Goal: Check status

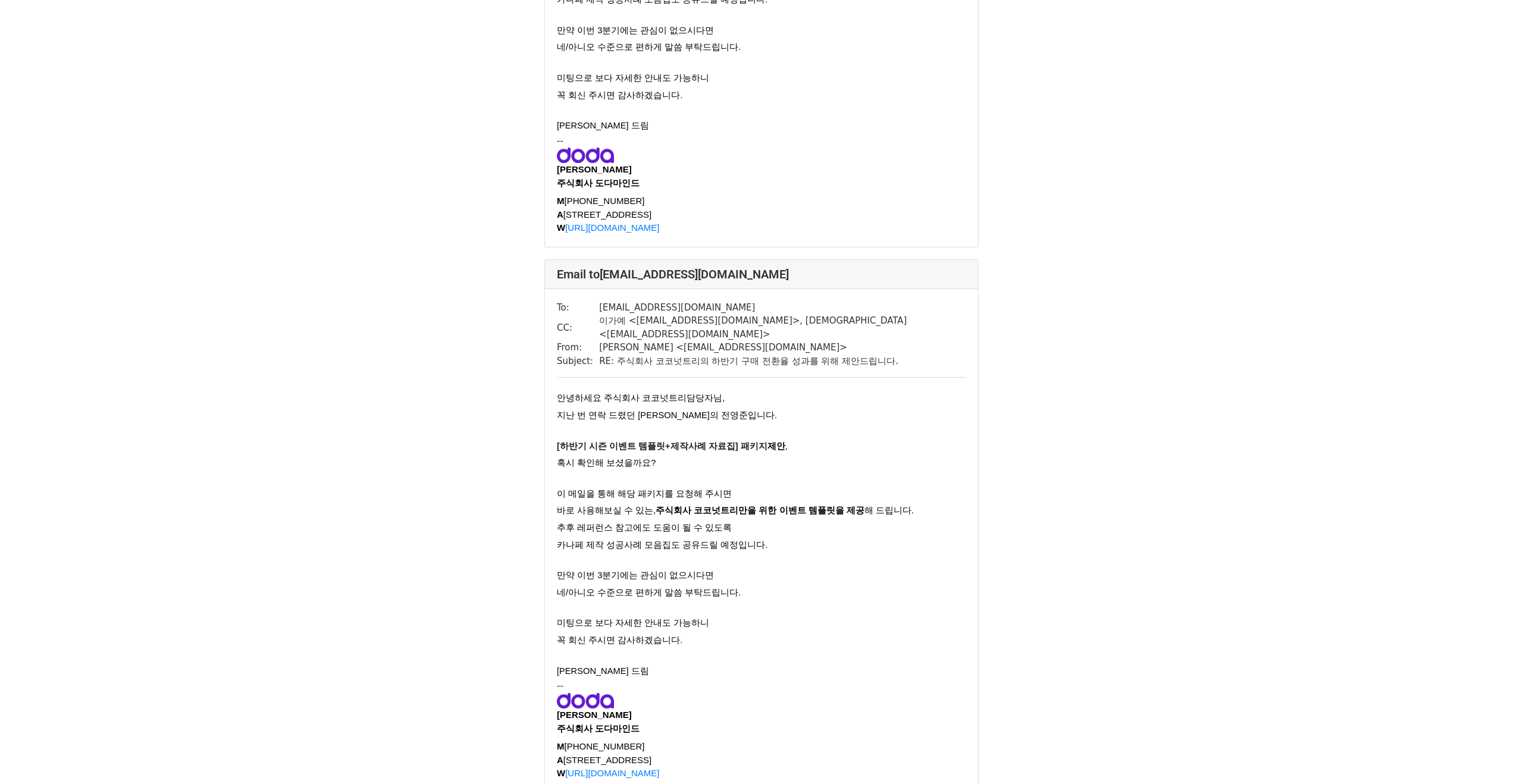
scroll to position [915, 0]
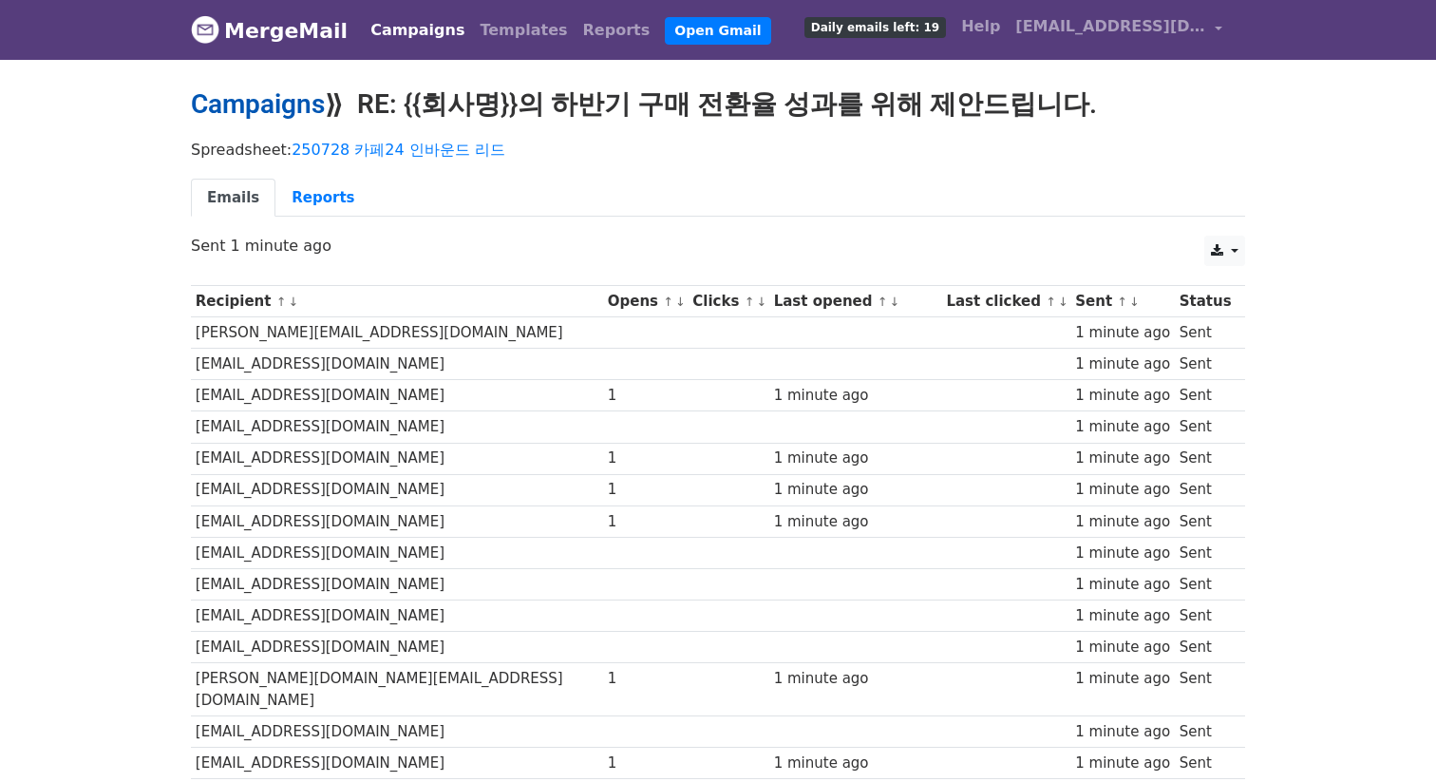
click at [203, 101] on link "Campaigns" at bounding box center [258, 103] width 134 height 31
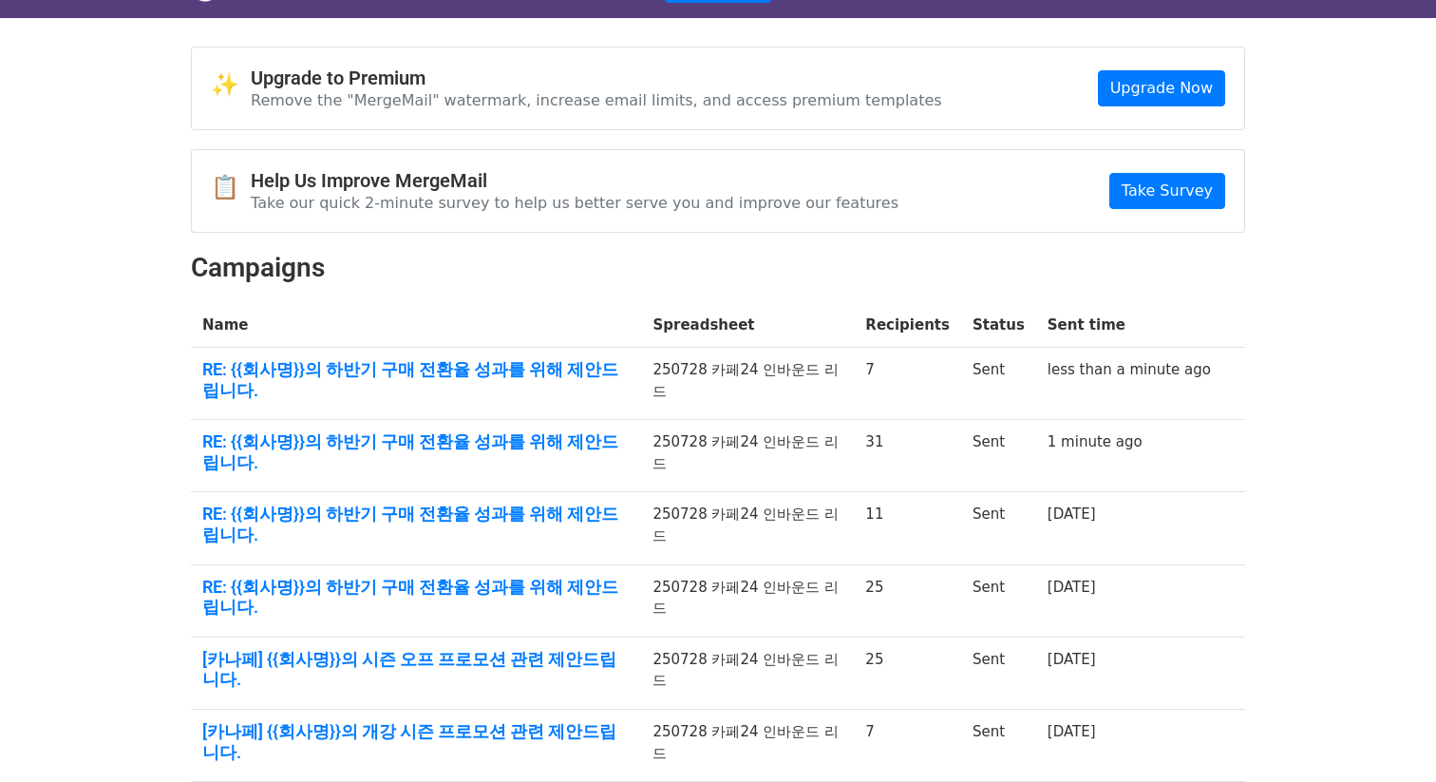
scroll to position [43, 0]
drag, startPoint x: 1111, startPoint y: 523, endPoint x: 788, endPoint y: 508, distance: 323.3
click at [788, 563] on tr "RE: {{회사명}}의 하반기 구매 전환율 성과를 위해 제안드립니다. 250728 카페24 인바운드 리드 25 Sent 1 day ago" at bounding box center [718, 599] width 1054 height 72
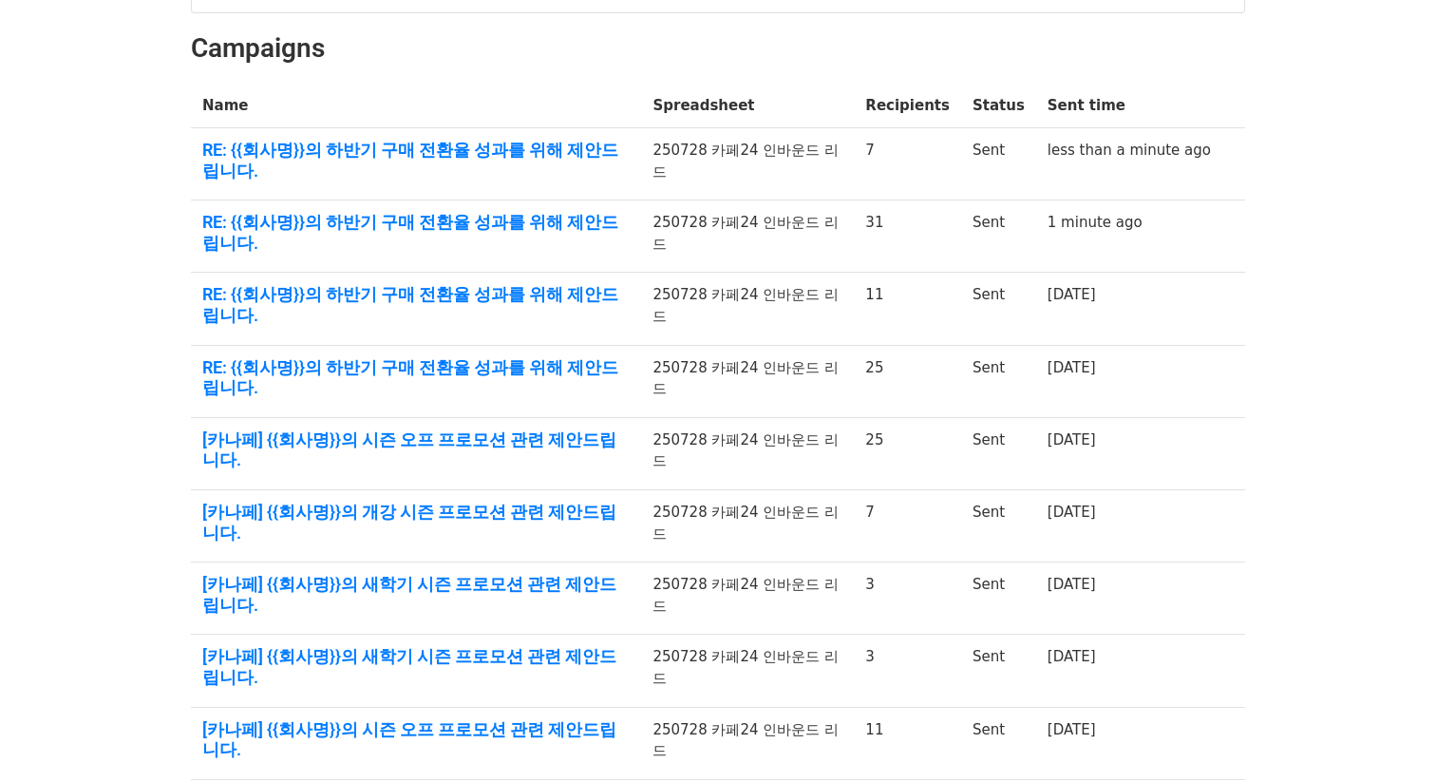
scroll to position [275, 0]
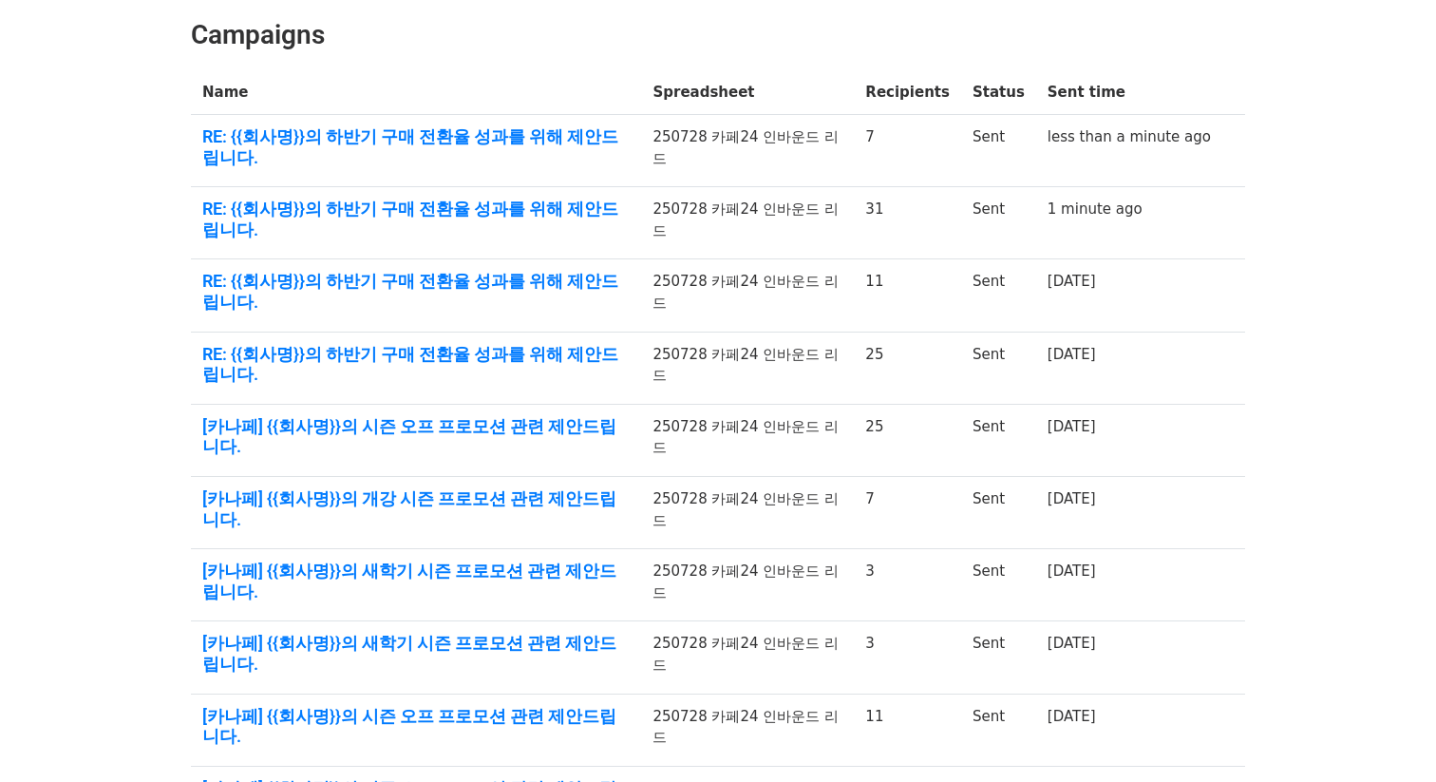
drag, startPoint x: 958, startPoint y: 609, endPoint x: 881, endPoint y: 555, distance: 94.1
click at [881, 555] on tbody "Name Spreadsheet Recipients Status Sent time RE: {{회사명}}의 하반기 구매 전환율 성과를 위해 제안드…" at bounding box center [718, 453] width 1054 height 767
click at [931, 693] on td "11" at bounding box center [907, 729] width 107 height 72
drag, startPoint x: 923, startPoint y: 603, endPoint x: 852, endPoint y: 585, distance: 73.5
click at [864, 570] on tbody "Name Spreadsheet Recipients Status Sent time RE: {{회사명}}의 하반기 구매 전환율 성과를 위해 제안드…" at bounding box center [718, 453] width 1054 height 767
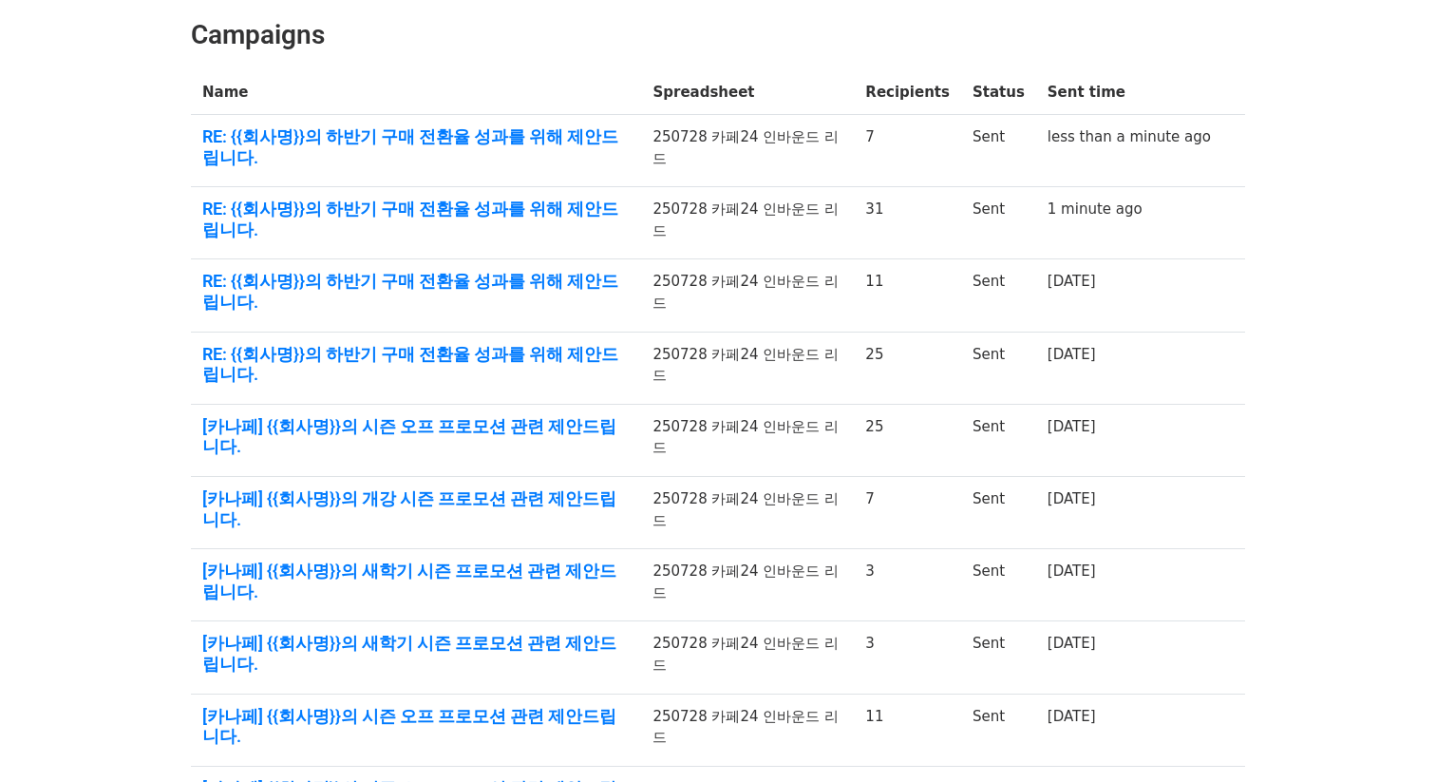
click link "2"
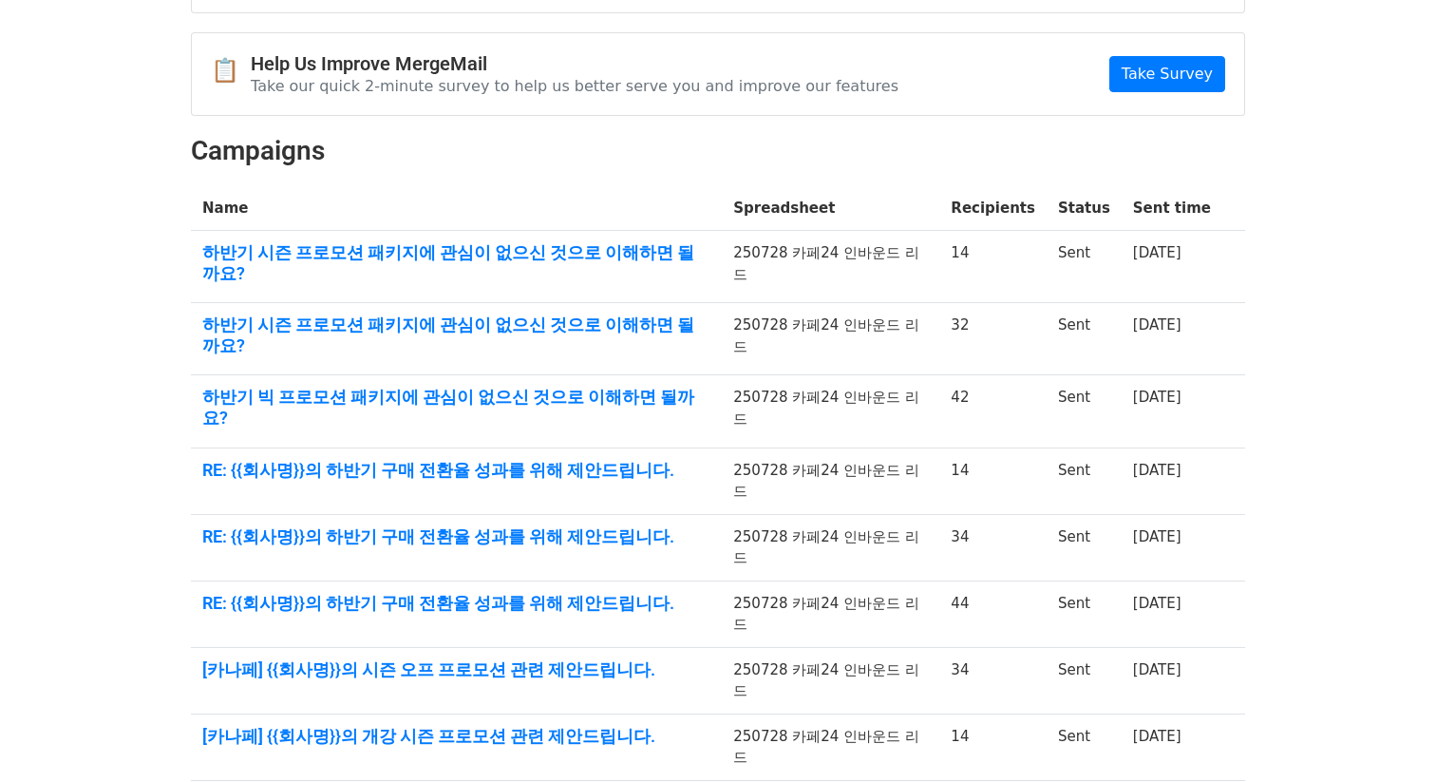
scroll to position [172, 0]
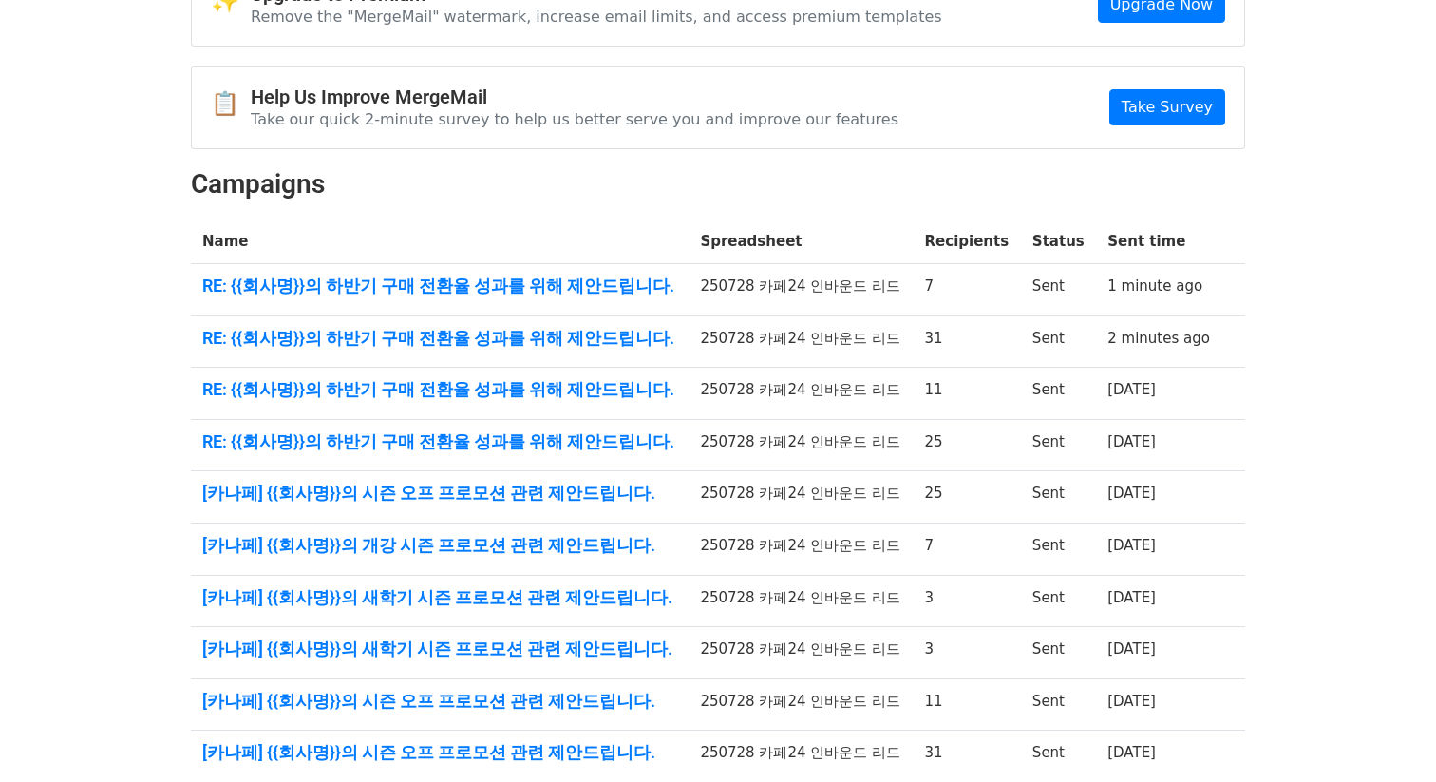
click at [559, 451] on td "RE: {{회사명}}의 하반기 구매 전환율 성과를 위해 제안드립니다." at bounding box center [440, 445] width 498 height 52
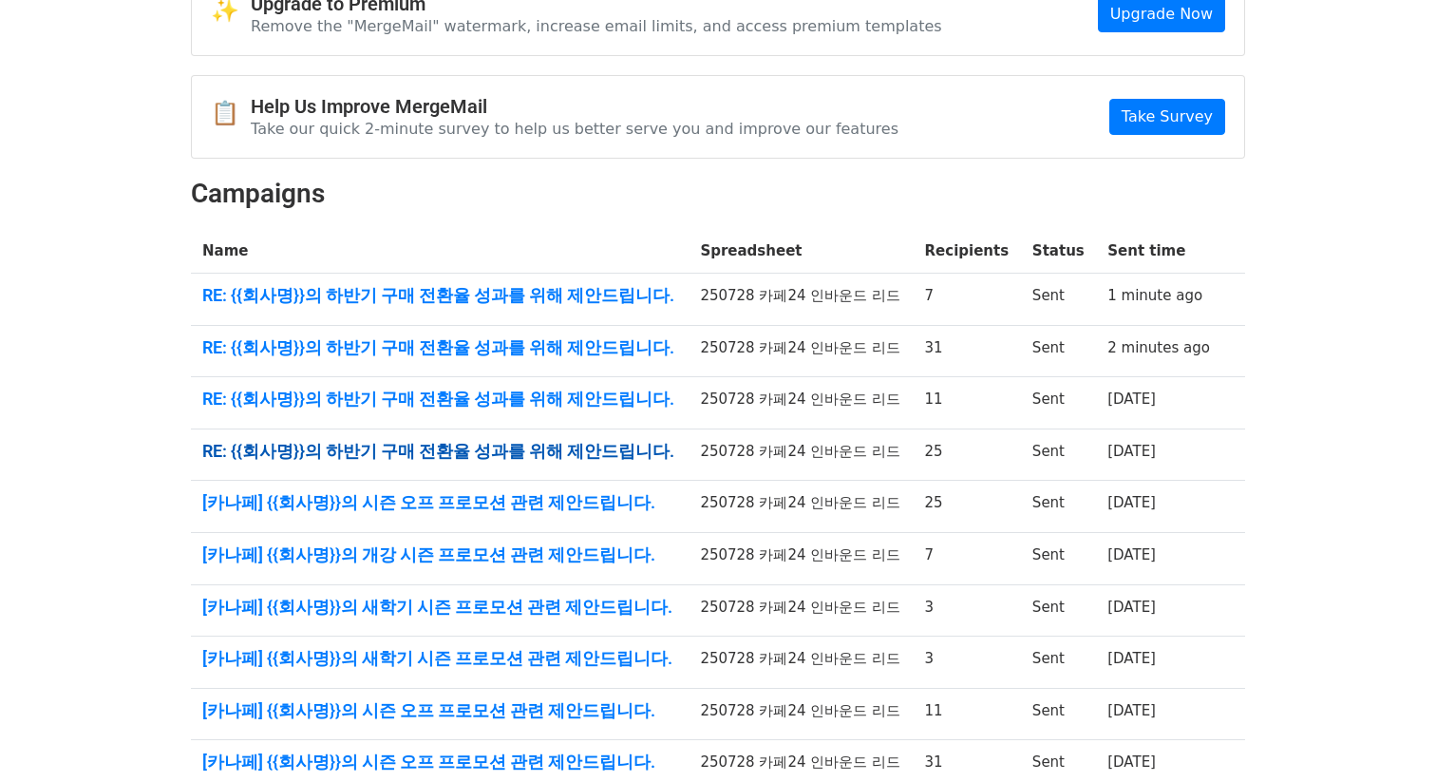
click at [559, 451] on link "RE: {{회사명}}의 하반기 구매 전환율 성과를 위해 제안드립니다." at bounding box center [439, 451] width 475 height 21
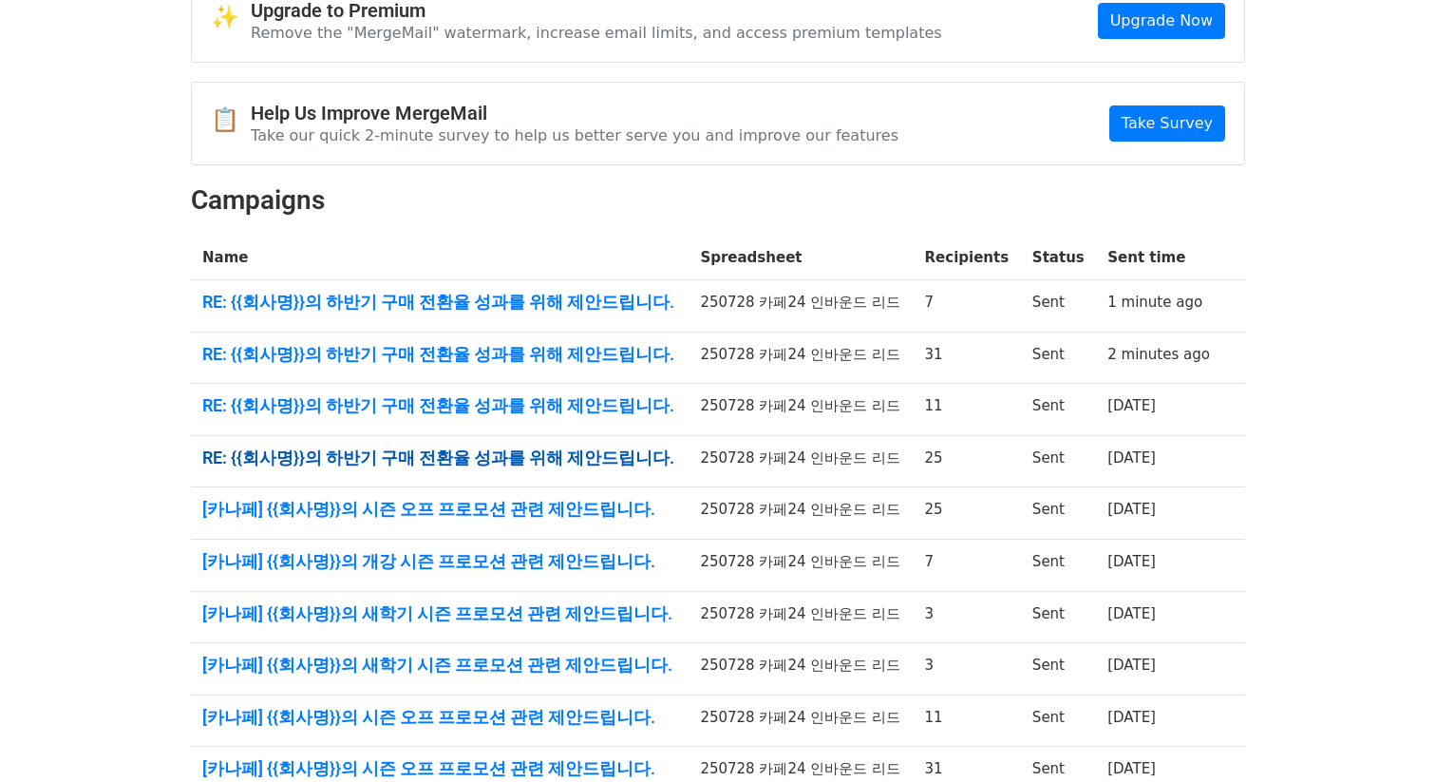
scroll to position [111, 0]
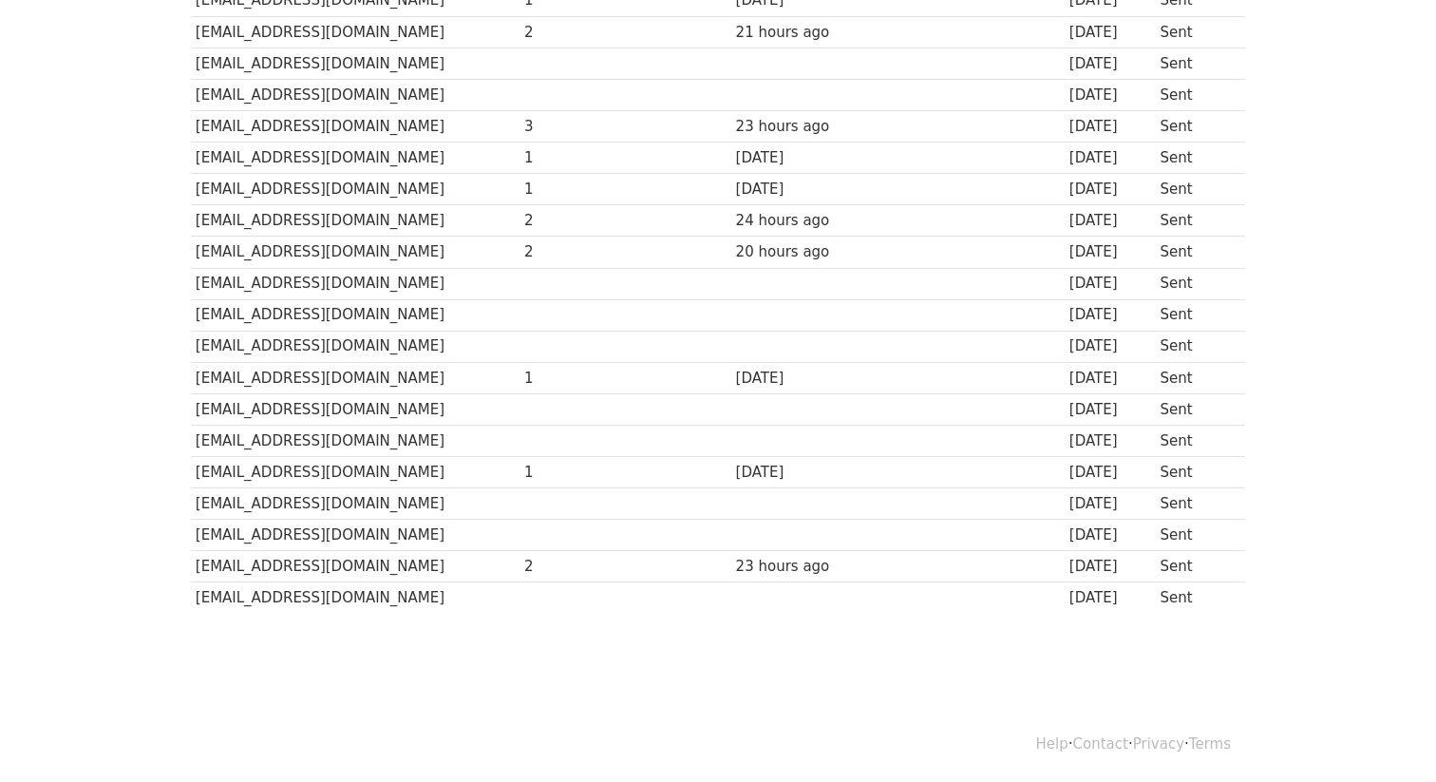
click at [180, 143] on div "Recipient ↑ ↓ Opens ↑ ↓ Clicks ↑ ↓ Last opened ↑ ↓ Last clicked ↑ ↓ Sent ↑ ↓ St…" at bounding box center [718, 207] width 1083 height 842
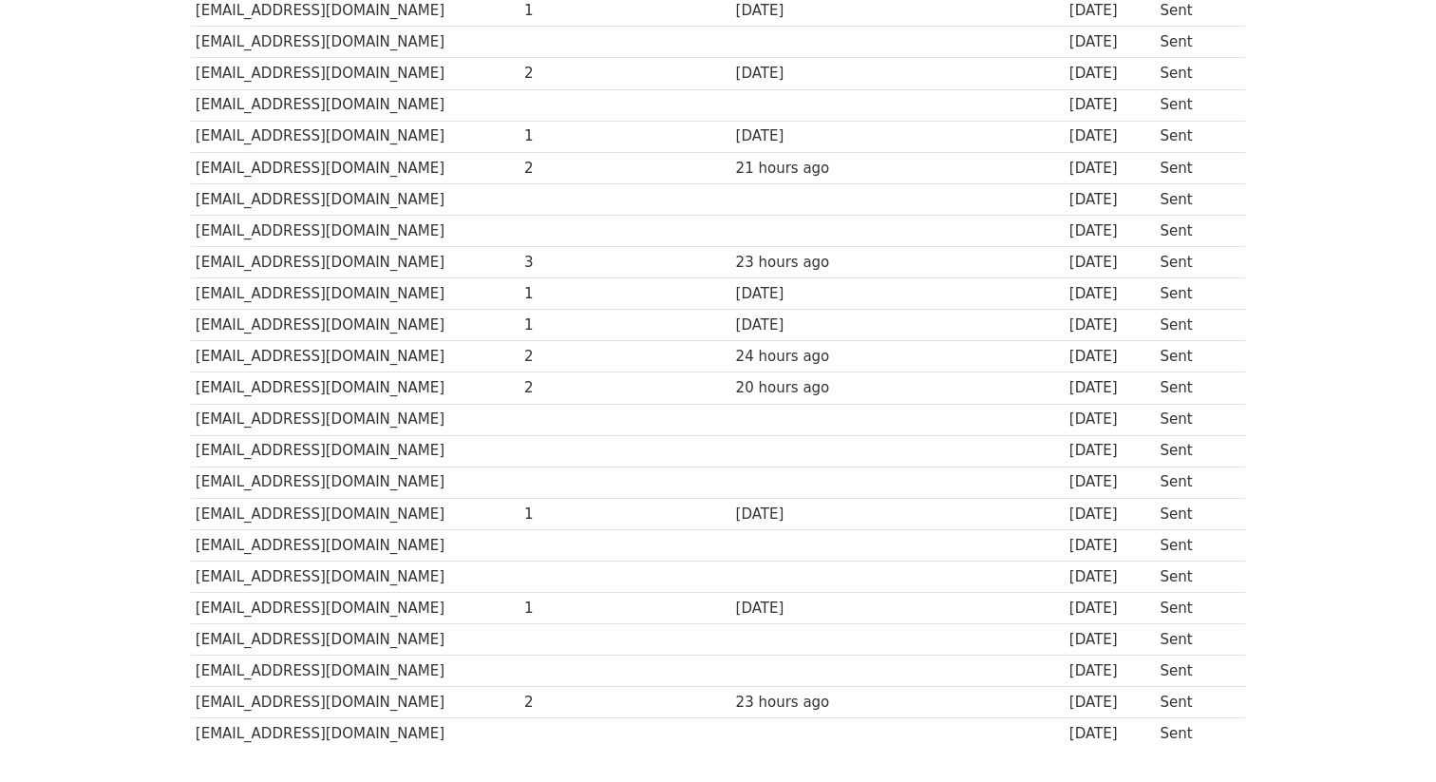
scroll to position [332, 0]
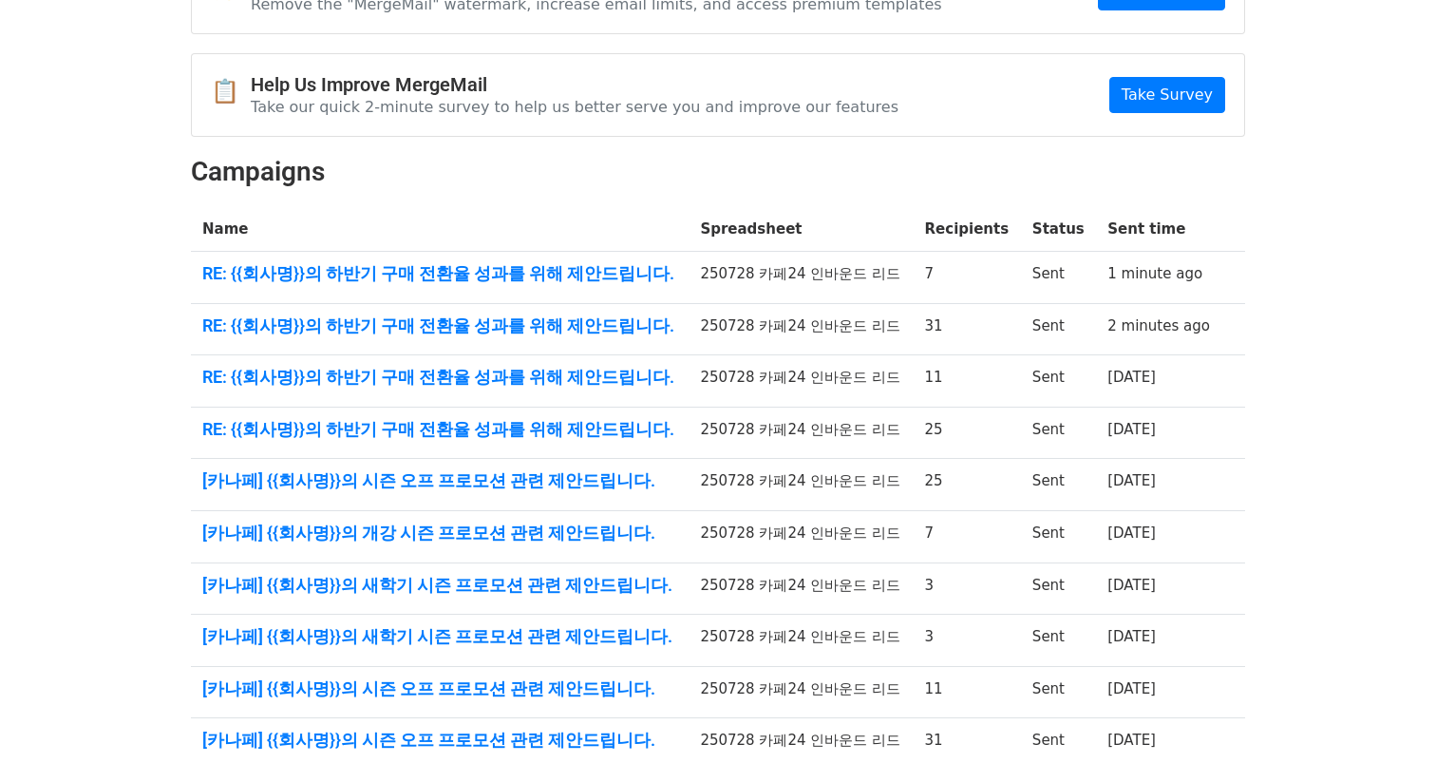
scroll to position [329, 0]
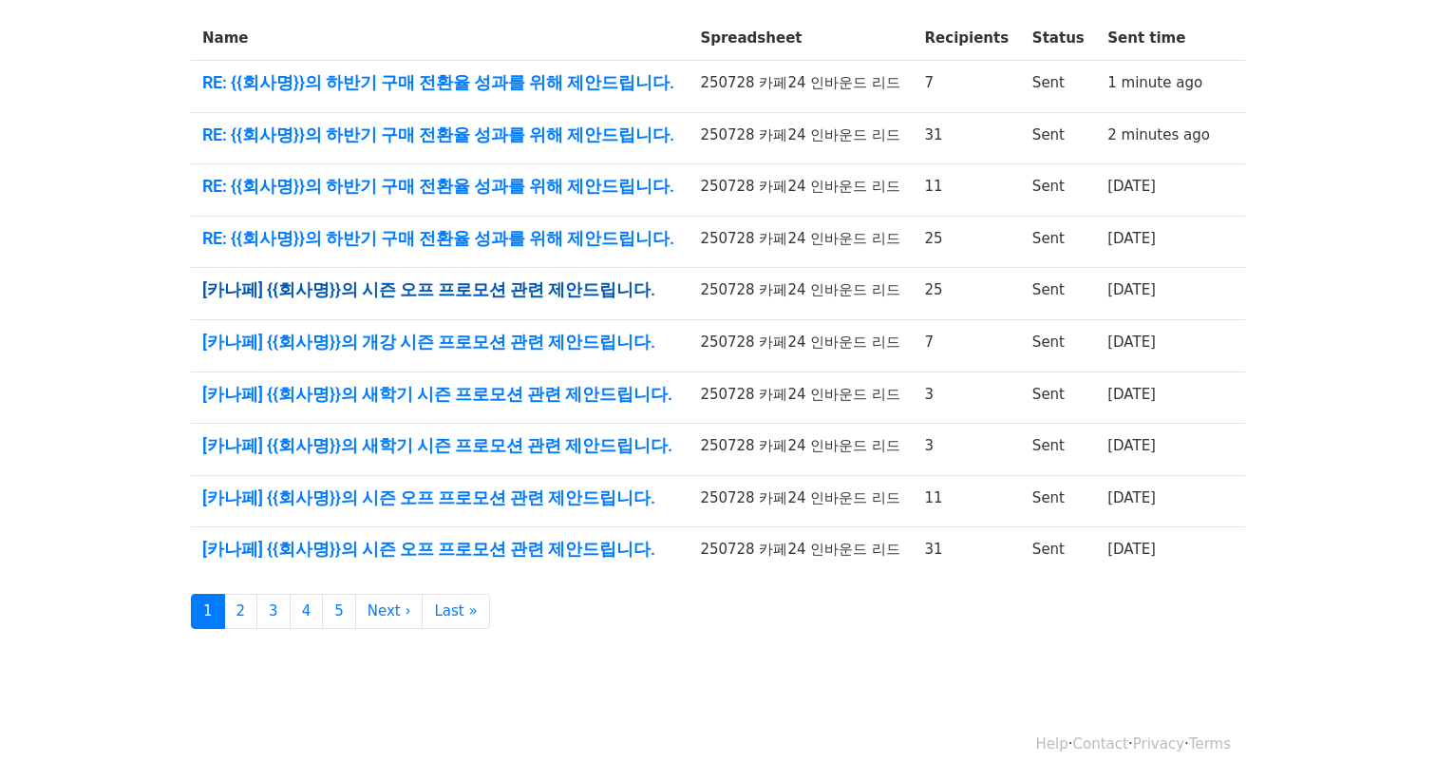
click at [577, 298] on link "[카나페] {{회사명}}의 시즌 오프 프로모션 관련 제안드립니다." at bounding box center [439, 289] width 475 height 21
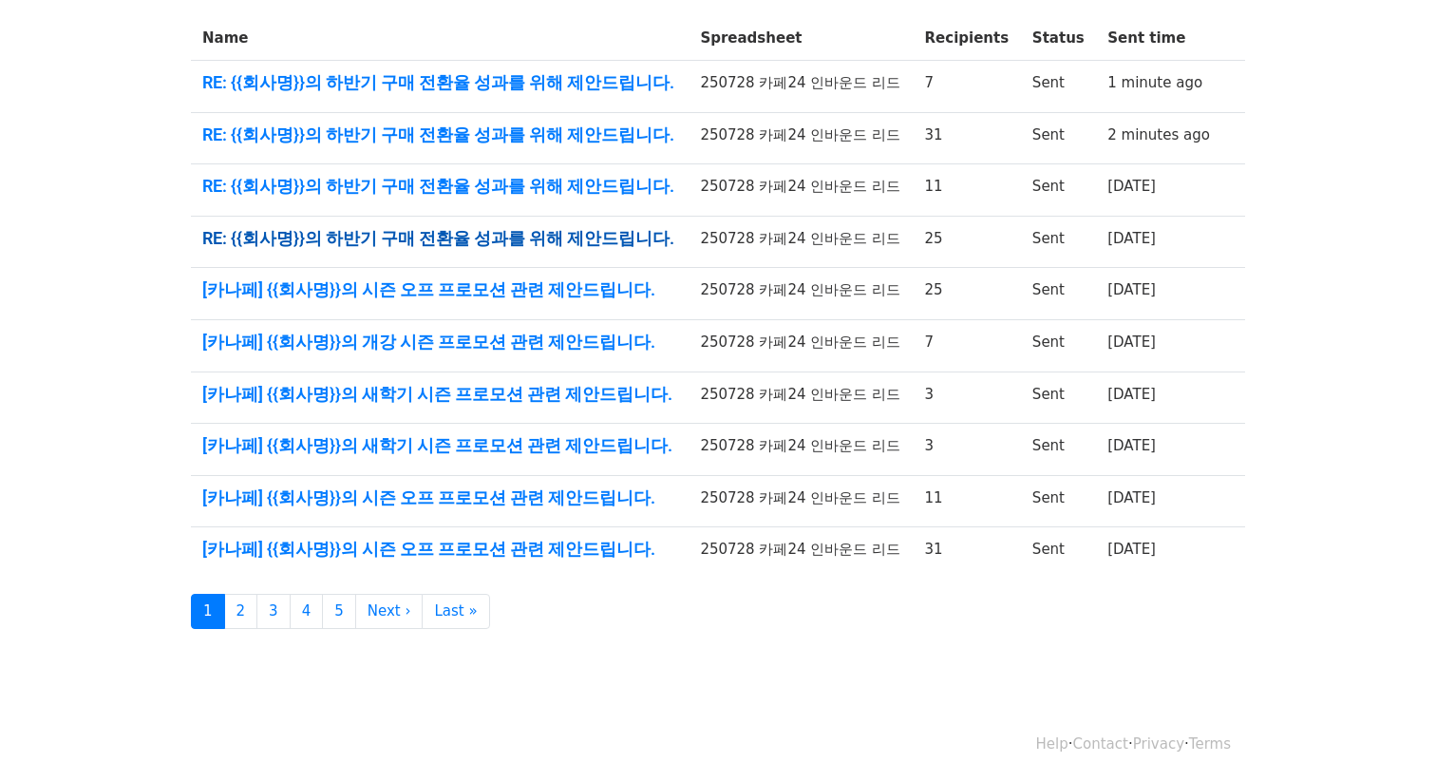
click at [579, 237] on link "RE: {{회사명}}의 하반기 구매 전환율 성과를 위해 제안드립니다." at bounding box center [439, 238] width 475 height 21
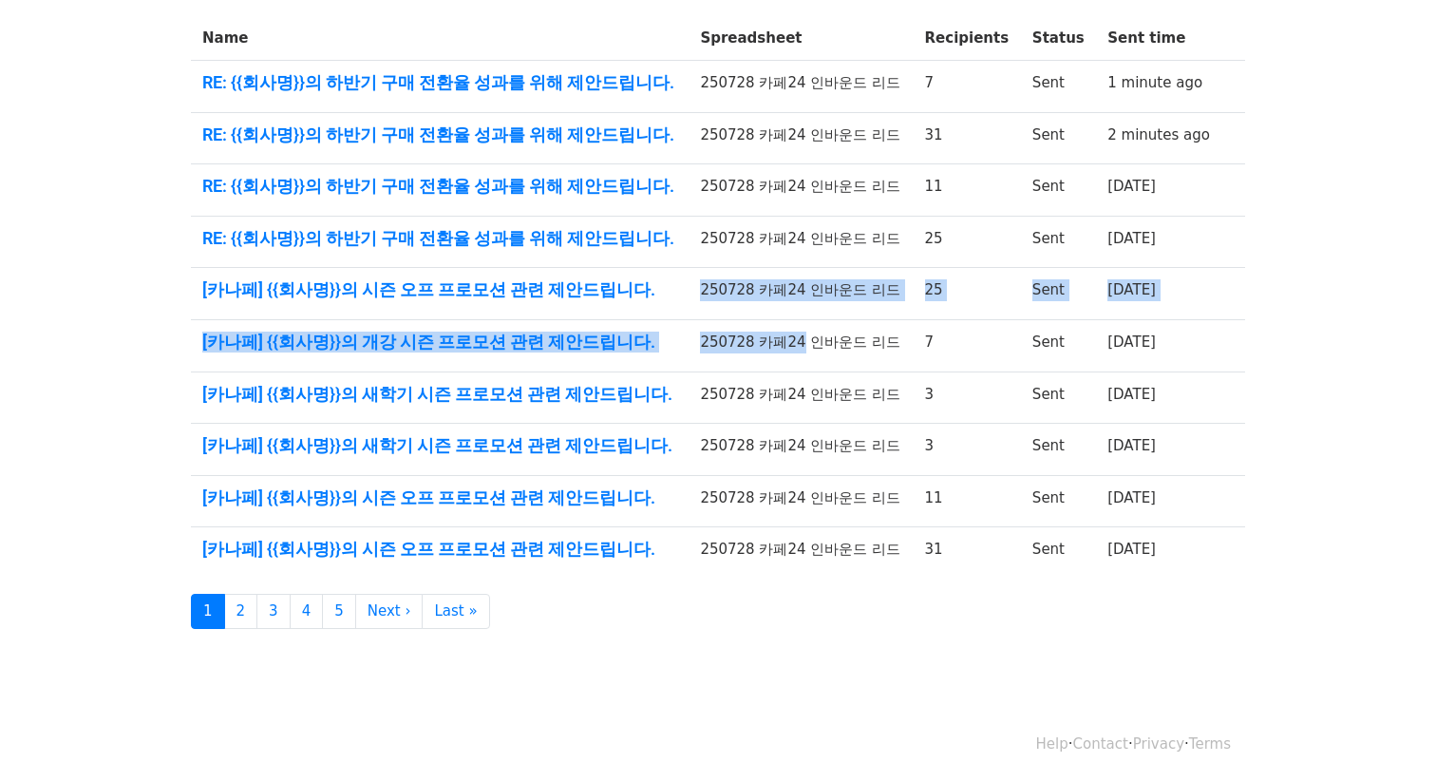
drag, startPoint x: 786, startPoint y: 339, endPoint x: 241, endPoint y: 307, distance: 546.2
click at [241, 307] on tbody "Name Spreadsheet Recipients Status Sent time RE: {{회사명}}의 하반기 구매 전환율 성과를 위해 제안드…" at bounding box center [718, 297] width 1054 height 562
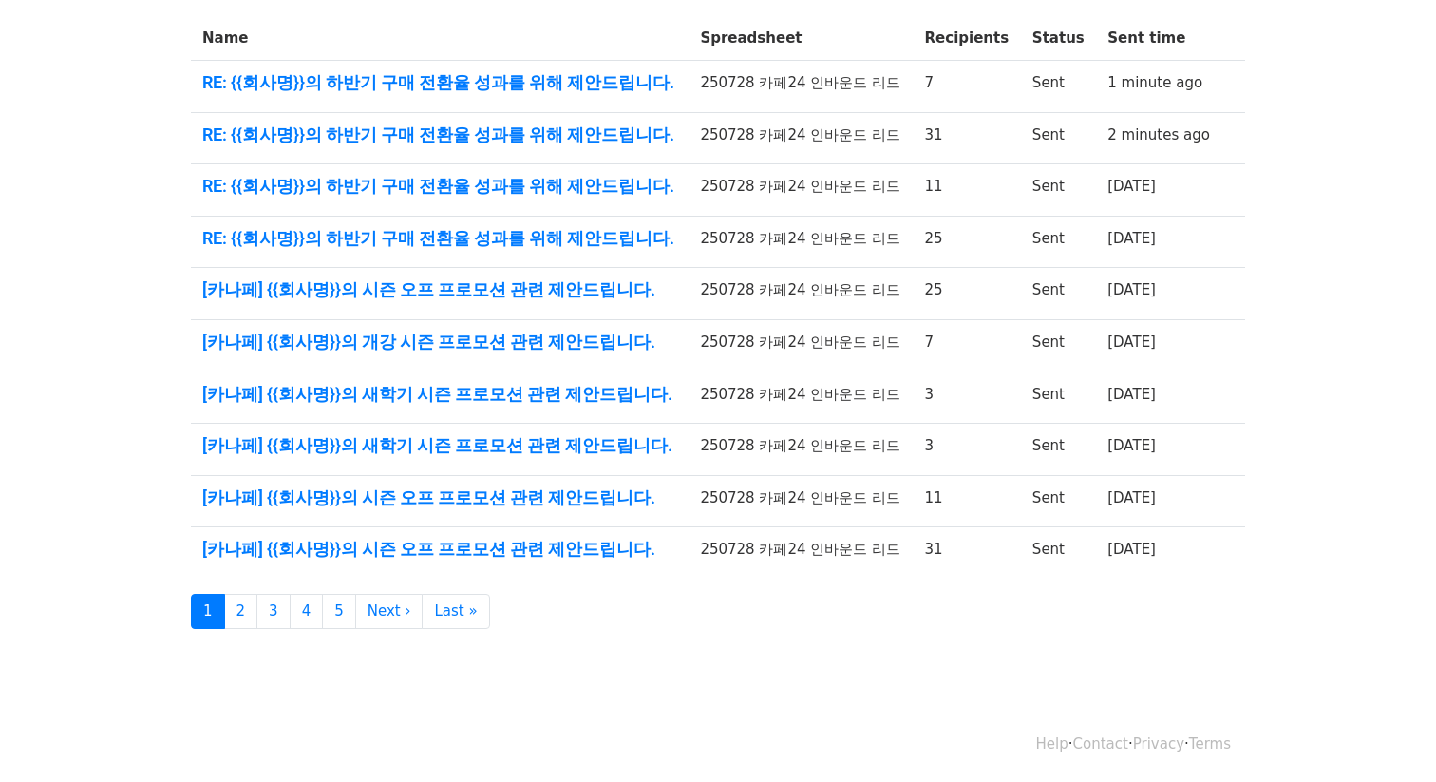
click at [746, 227] on td "250728 카페24 인바운드 리드" at bounding box center [801, 242] width 224 height 52
click at [584, 245] on link "RE: {{회사명}}의 하반기 구매 전환율 성과를 위해 제안드립니다." at bounding box center [439, 238] width 475 height 21
click at [570, 295] on link "[카나페] {{회사명}}의 시즌 오프 프로모션 관련 제안드립니다." at bounding box center [439, 289] width 475 height 21
click at [572, 554] on link "[카나페] {{회사명}}의 시즌 오프 프로모션 관련 제안드립니다." at bounding box center [439, 549] width 475 height 21
click at [532, 119] on td "RE: {{회사명}}의 하반기 구매 전환율 성과를 위해 제안드립니다." at bounding box center [440, 138] width 498 height 52
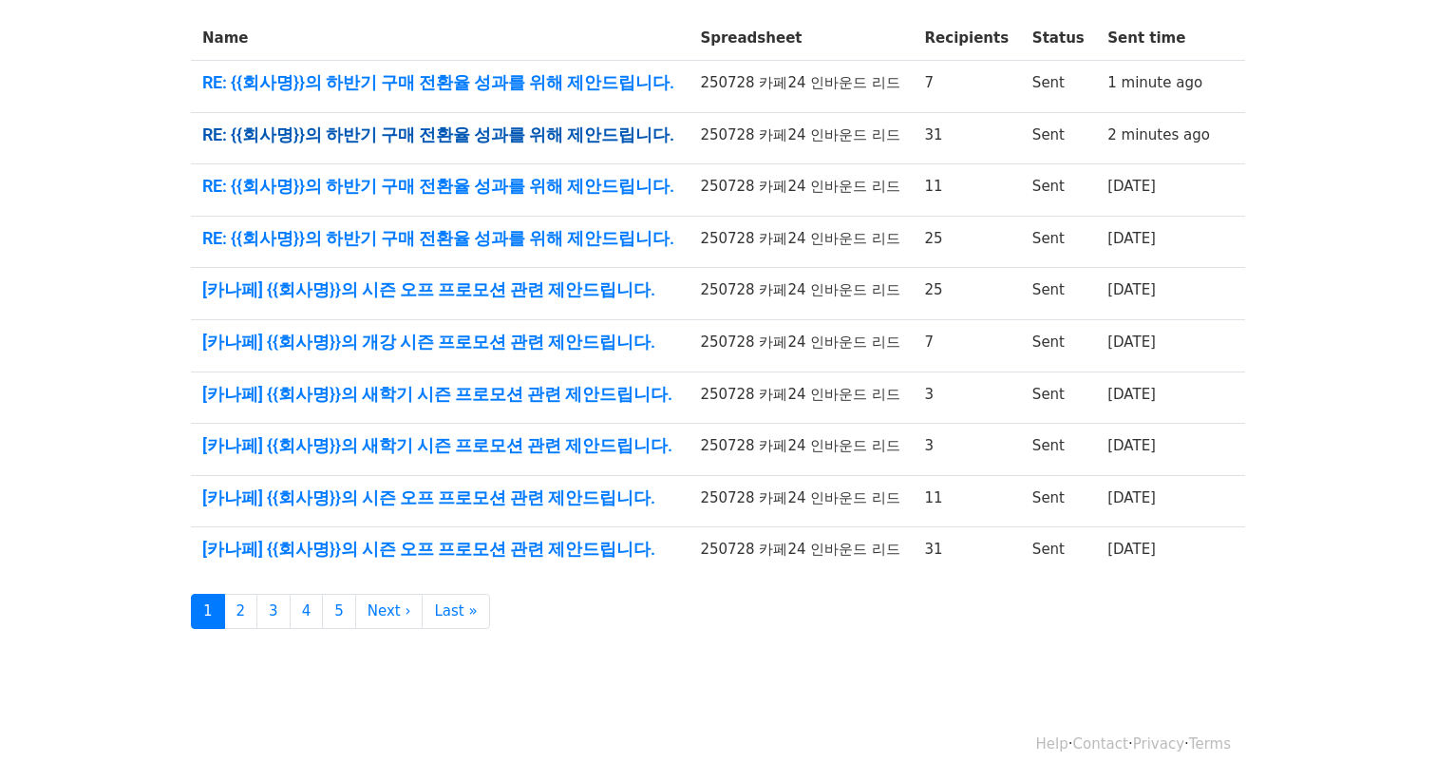
click at [527, 126] on link "RE: {{회사명}}의 하반기 구매 전환율 성과를 위해 제안드립니다." at bounding box center [439, 134] width 475 height 21
click at [543, 139] on link "RE: {{회사명}}의 하반기 구매 전환율 성과를 위해 제안드립니다." at bounding box center [439, 134] width 475 height 21
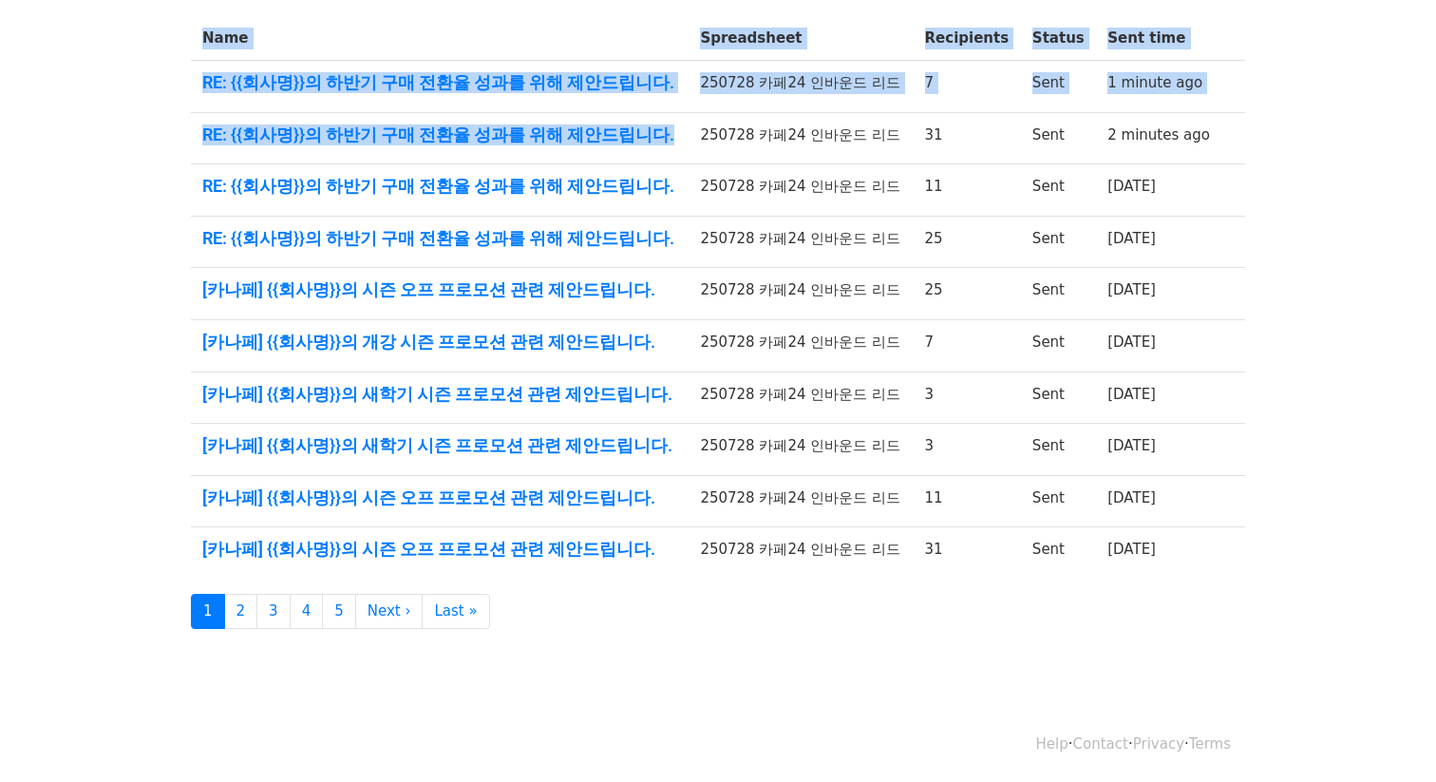
drag, startPoint x: 668, startPoint y: 147, endPoint x: 141, endPoint y: 62, distance: 534.1
click at [141, 62] on body "MergeMail Campaigns Templates Reports Open Gmail Daily emails left: 12 Help blu…" at bounding box center [718, 187] width 1436 height 1033
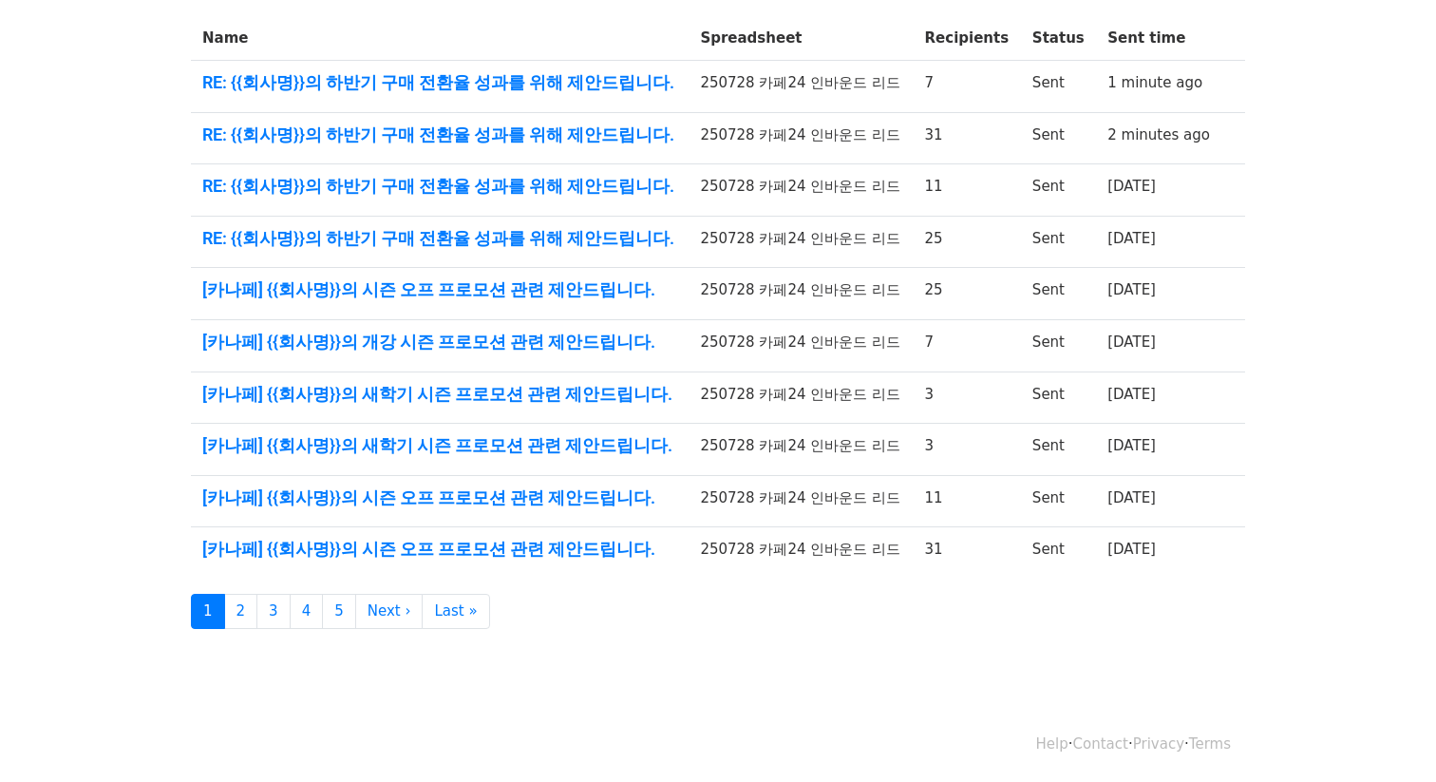
click at [969, 541] on td "31" at bounding box center [967, 552] width 107 height 51
click at [578, 539] on link "[카나페] {{회사명}}의 시즌 오프 프로모션 관련 제안드립니다." at bounding box center [439, 549] width 475 height 21
click at [568, 490] on link "[카나페] {{회사명}}의 시즌 오프 프로모션 관련 제안드립니다." at bounding box center [439, 497] width 475 height 21
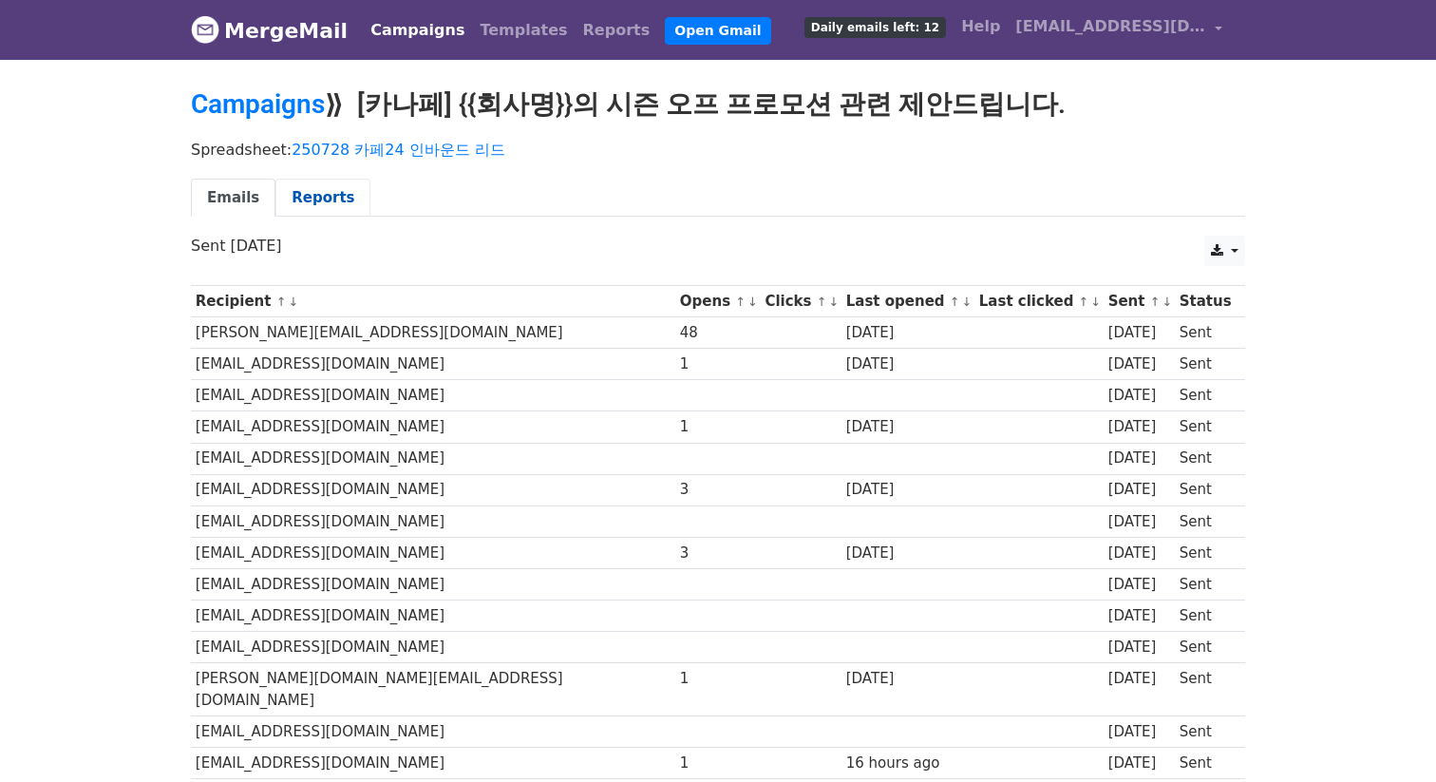
click at [340, 196] on link "Reports" at bounding box center [322, 198] width 95 height 39
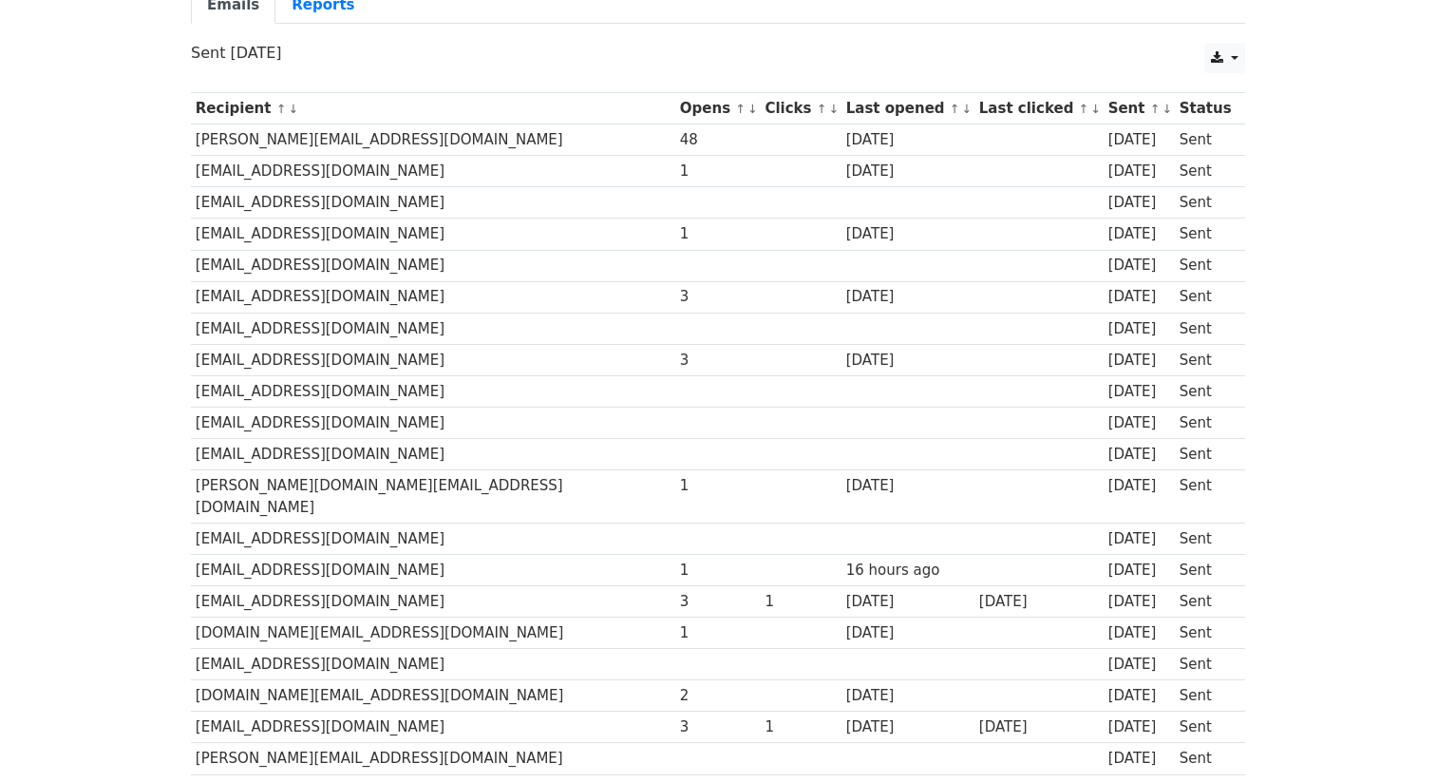
scroll to position [205, 0]
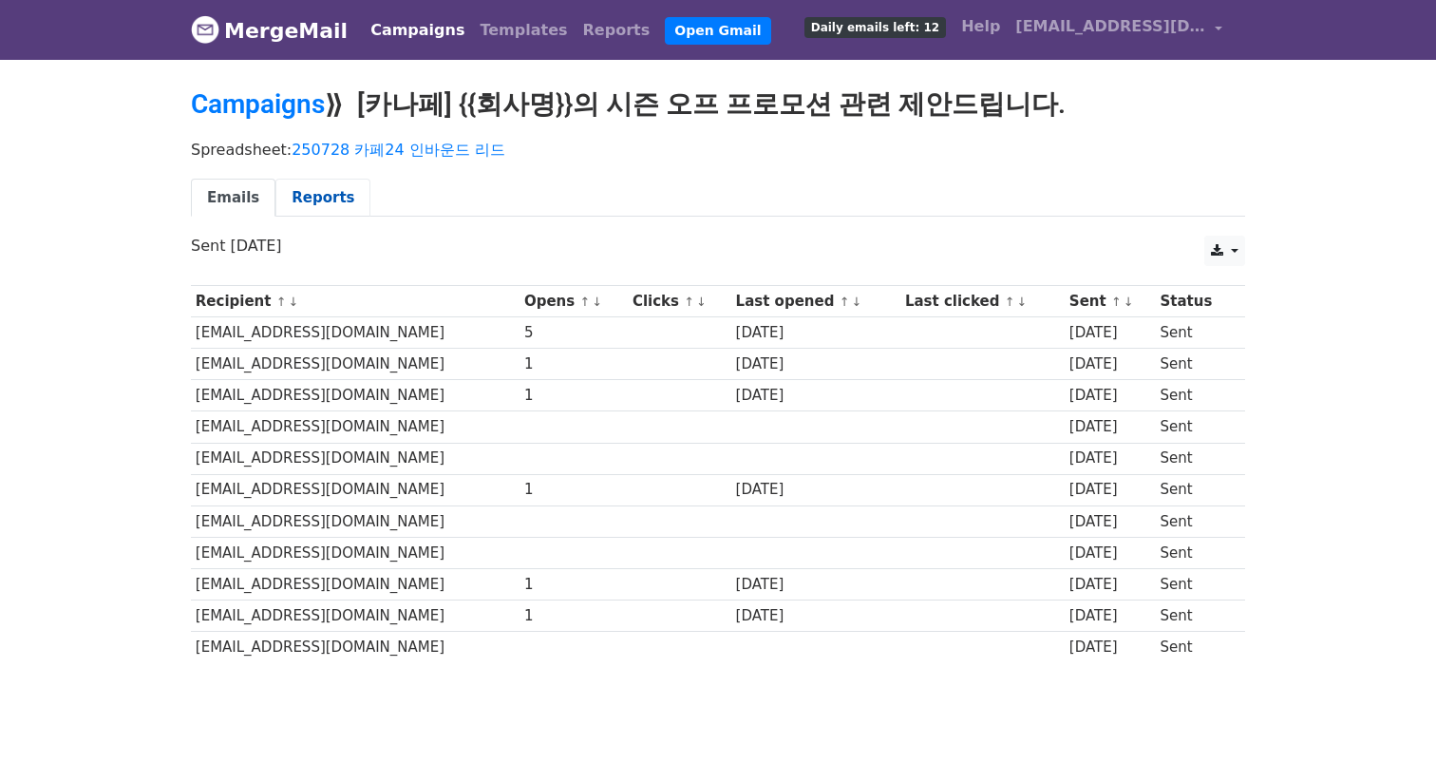
click at [316, 187] on link "Reports" at bounding box center [322, 198] width 95 height 39
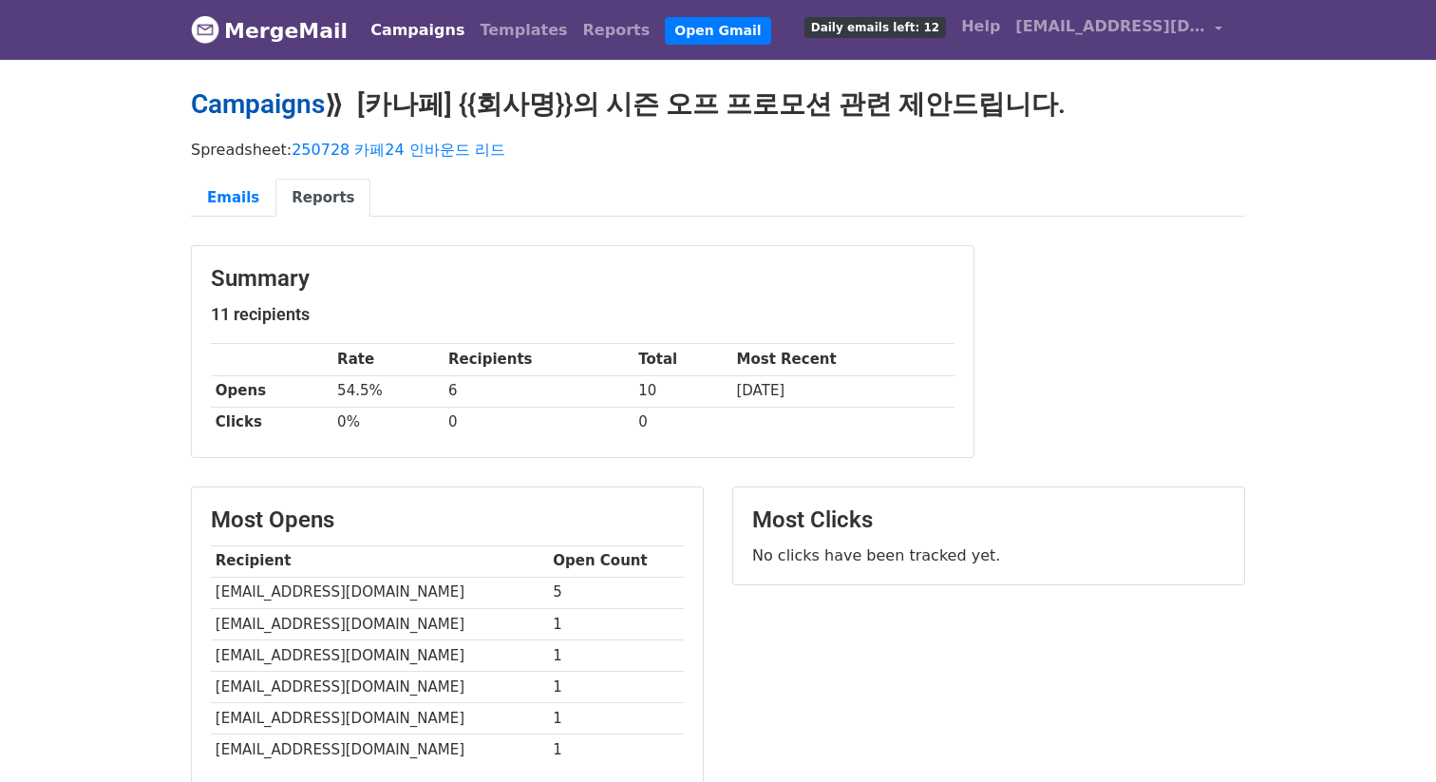
click at [304, 109] on link "Campaigns" at bounding box center [258, 103] width 134 height 31
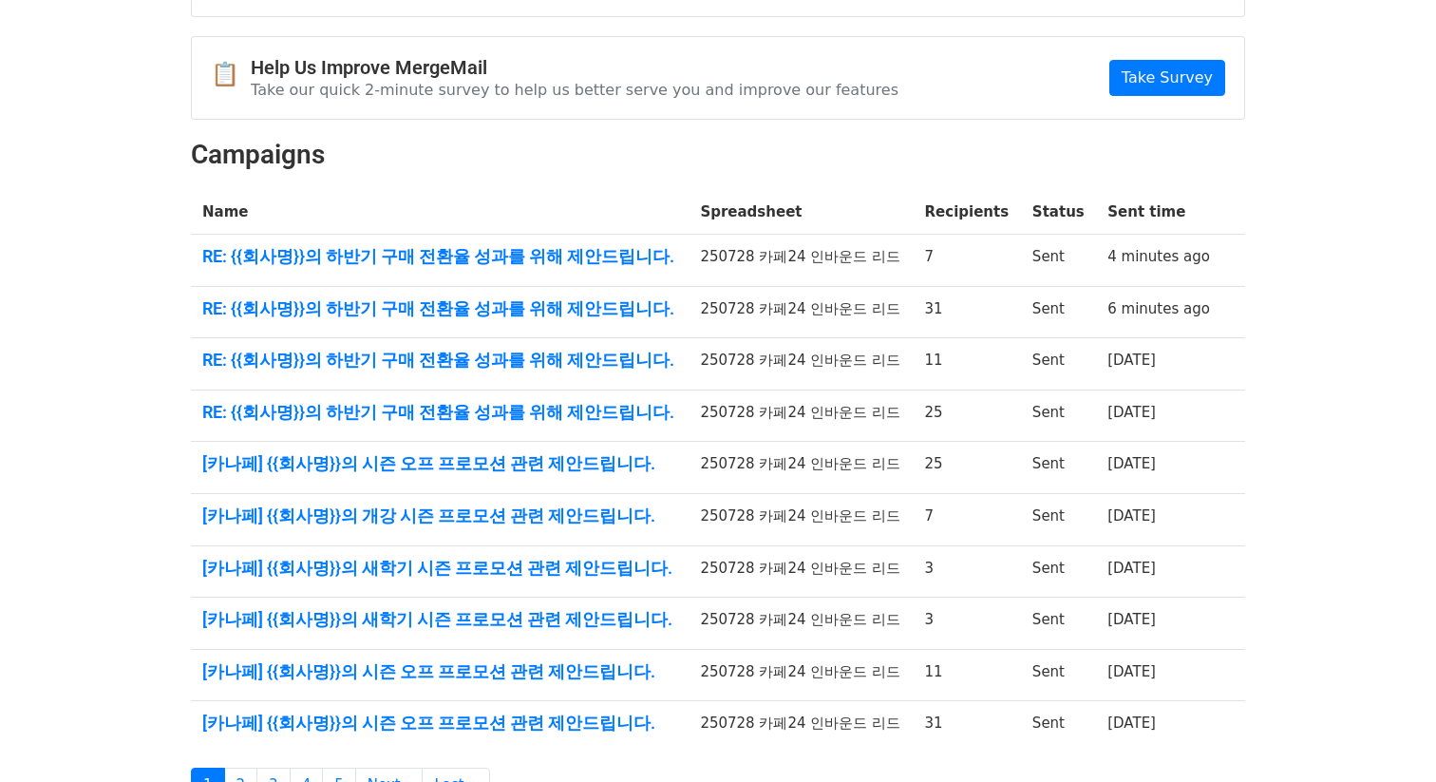
scroll to position [197, 0]
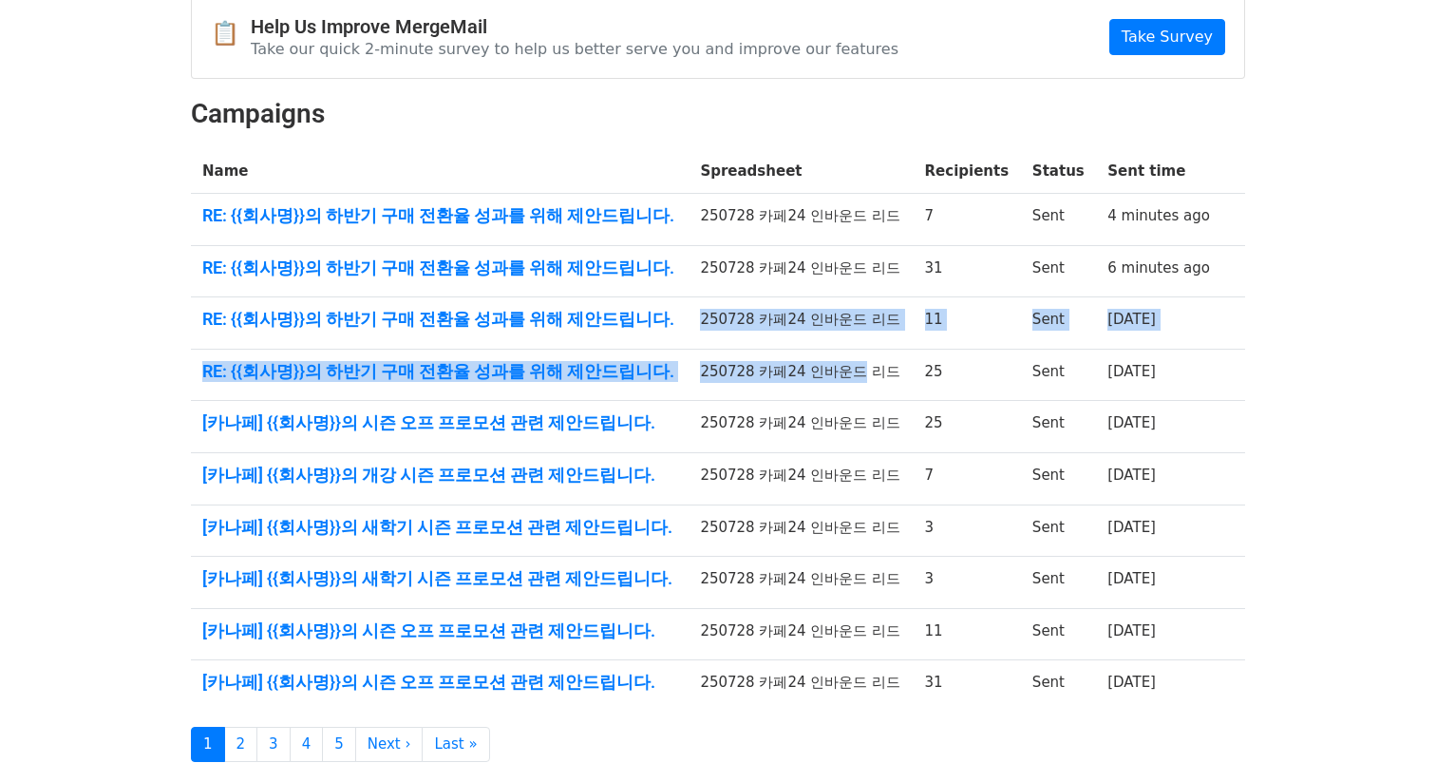
drag, startPoint x: 826, startPoint y: 372, endPoint x: 180, endPoint y: 331, distance: 648.2
click at [198, 332] on tbody "Name Spreadsheet Recipients Status Sent time RE: {{회사명}}의 하반기 구매 전환율 성과를 위해 제안드…" at bounding box center [718, 430] width 1054 height 562
drag, startPoint x: 962, startPoint y: 469, endPoint x: 894, endPoint y: 422, distance: 83.3
click at [894, 422] on tbody "Name Spreadsheet Recipients Status Sent time RE: {{회사명}}의 하반기 구매 전환율 성과를 위해 제안드…" at bounding box center [718, 431] width 1054 height 562
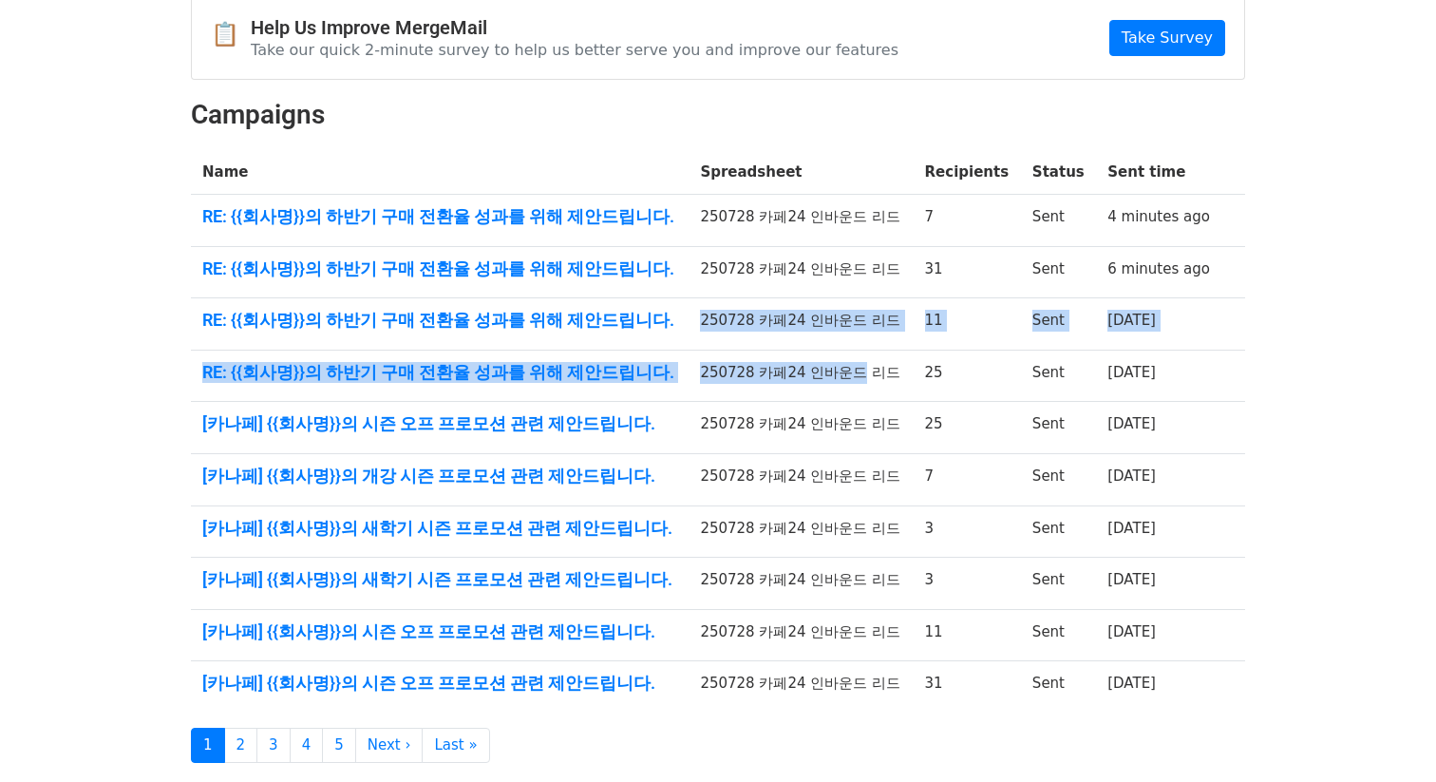
click at [982, 483] on td "7" at bounding box center [967, 480] width 107 height 52
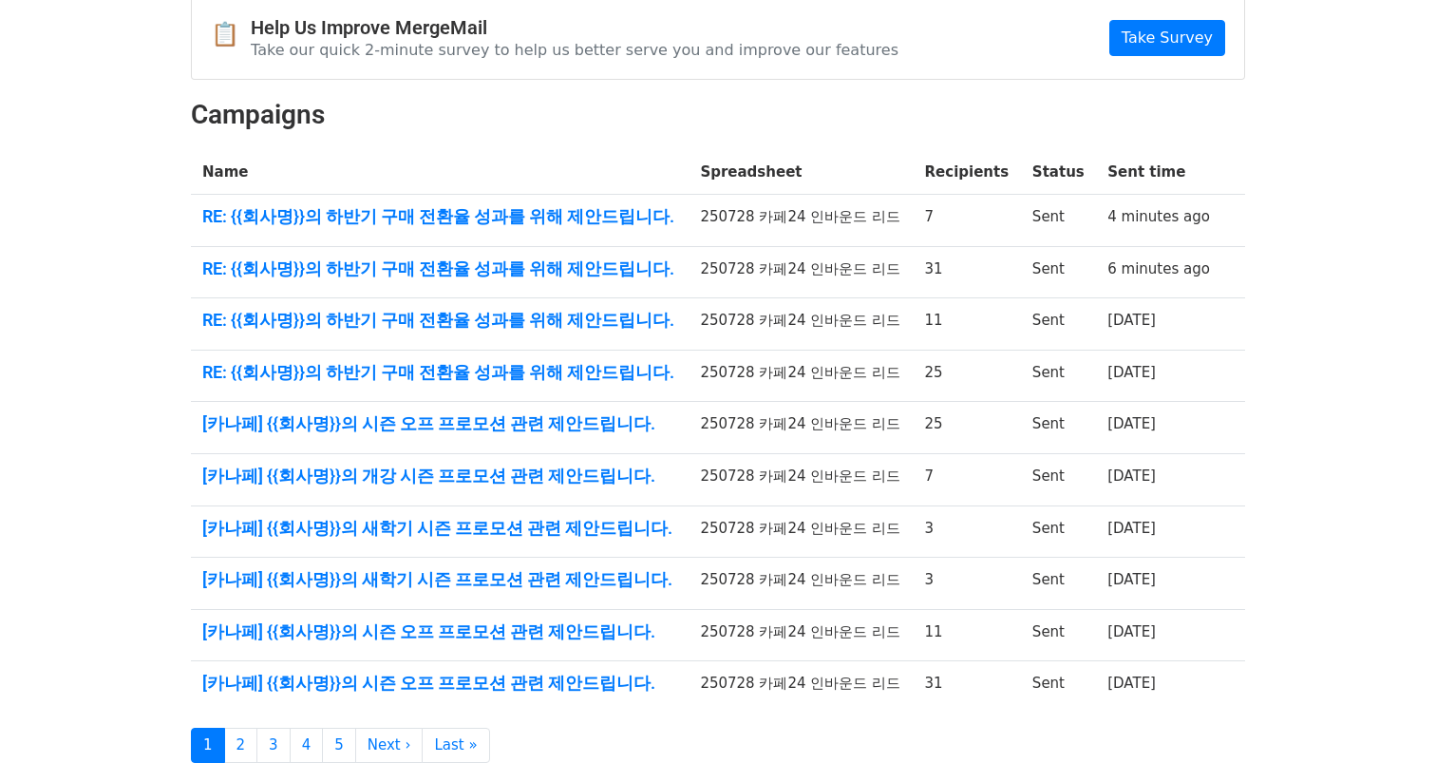
drag, startPoint x: 952, startPoint y: 384, endPoint x: 953, endPoint y: 450, distance: 66.5
click at [908, 327] on tbody "Name Spreadsheet Recipients Status Sent time RE: {{회사명}}의 하반기 구매 전환율 성과를 위해 제안드…" at bounding box center [718, 431] width 1054 height 562
click at [965, 478] on td "7" at bounding box center [967, 480] width 107 height 52
drag, startPoint x: 958, startPoint y: 485, endPoint x: 938, endPoint y: 377, distance: 110.1
click at [918, 439] on tbody "Name Spreadsheet Recipients Status Sent time RE: {{회사명}}의 하반기 구매 전환율 성과를 위해 제안드…" at bounding box center [718, 431] width 1054 height 562
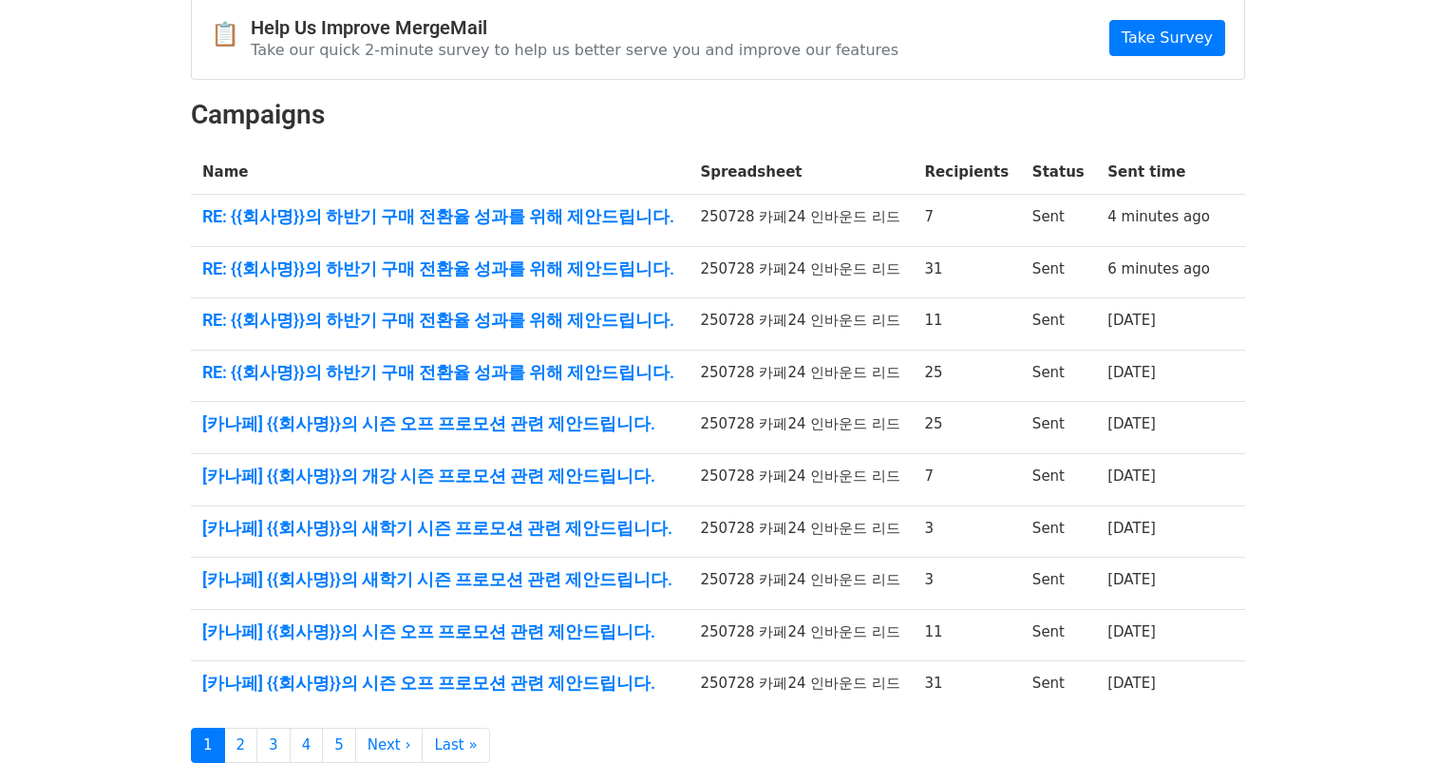
drag, startPoint x: 929, startPoint y: 366, endPoint x: 925, endPoint y: 320, distance: 45.8
click at [919, 324] on tbody "Name Spreadsheet Recipients Status Sent time RE: {{회사명}}의 하반기 구매 전환율 성과를 위해 제안드…" at bounding box center [718, 431] width 1054 height 562
drag, startPoint x: 962, startPoint y: 273, endPoint x: 919, endPoint y: 217, distance: 70.5
click at [919, 214] on tbody "Name Spreadsheet Recipients Status Sent time RE: {{회사명}}의 하반기 구매 전환율 성과를 위해 제안드…" at bounding box center [718, 431] width 1054 height 562
click at [961, 254] on td "31" at bounding box center [967, 272] width 107 height 52
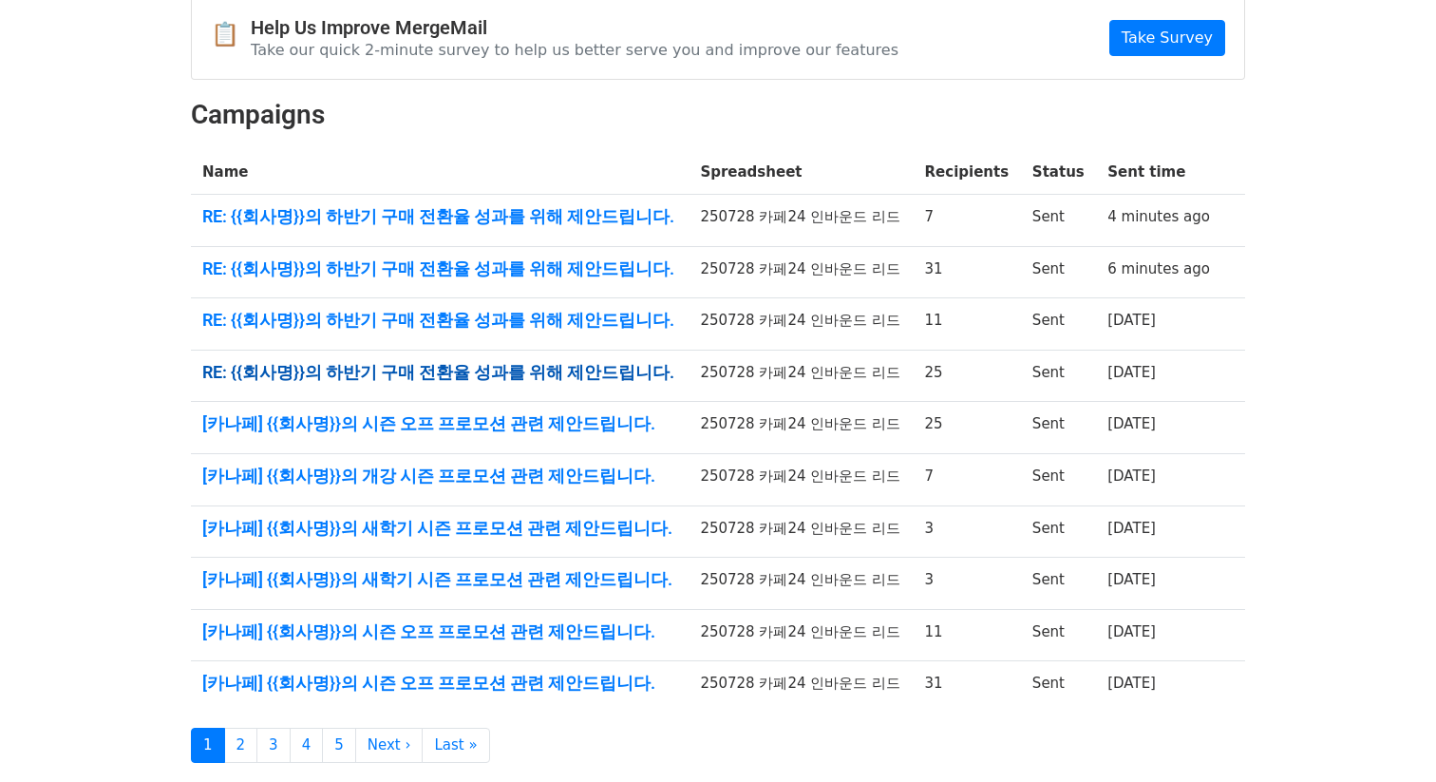
click at [557, 372] on link "RE: {{회사명}}의 하반기 구매 전환율 성과를 위해 제안드립니다." at bounding box center [439, 372] width 475 height 21
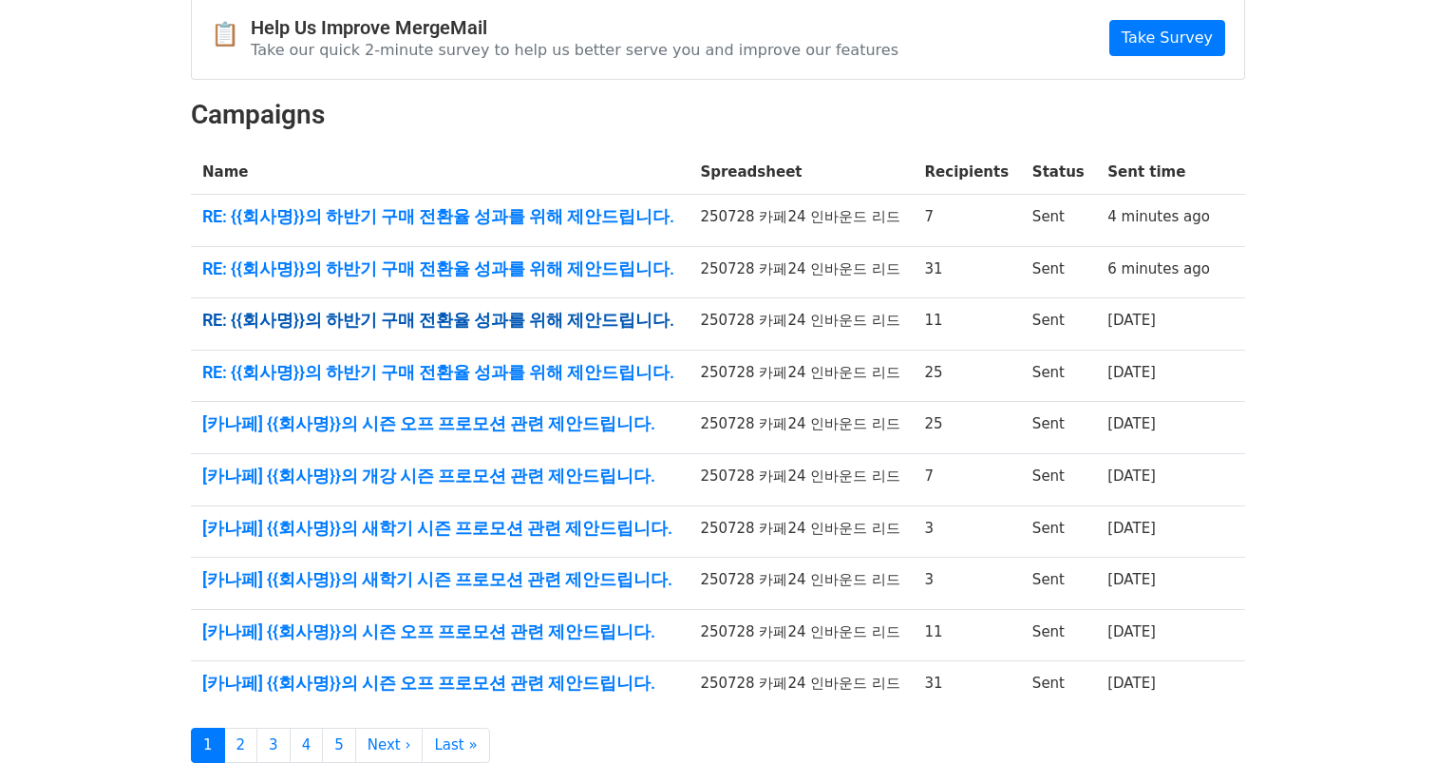
click at [622, 321] on link "RE: {{회사명}}의 하반기 구매 전환율 성과를 위해 제안드립니다." at bounding box center [439, 320] width 475 height 21
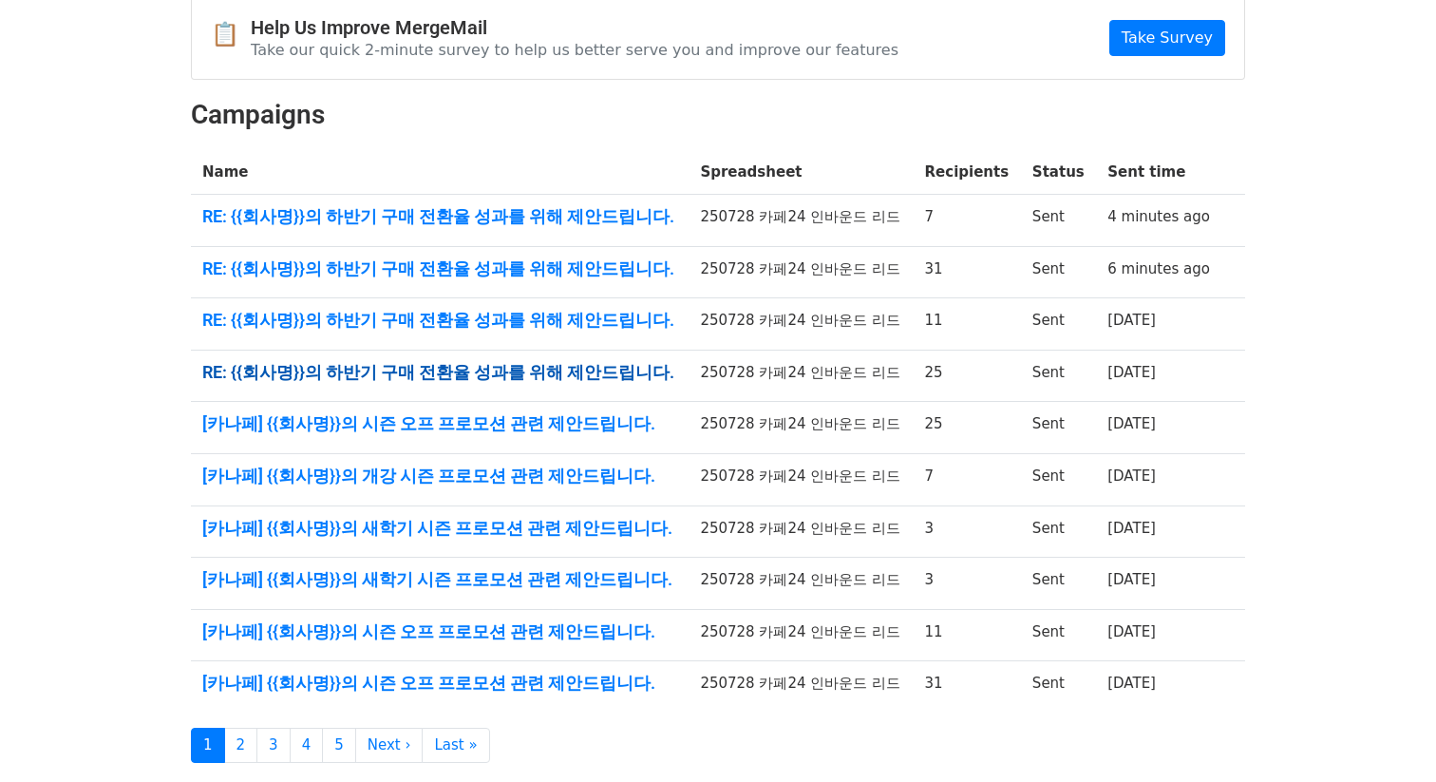
click at [591, 380] on link "RE: {{회사명}}의 하반기 구매 전환율 성과를 위해 제안드립니다." at bounding box center [439, 372] width 475 height 21
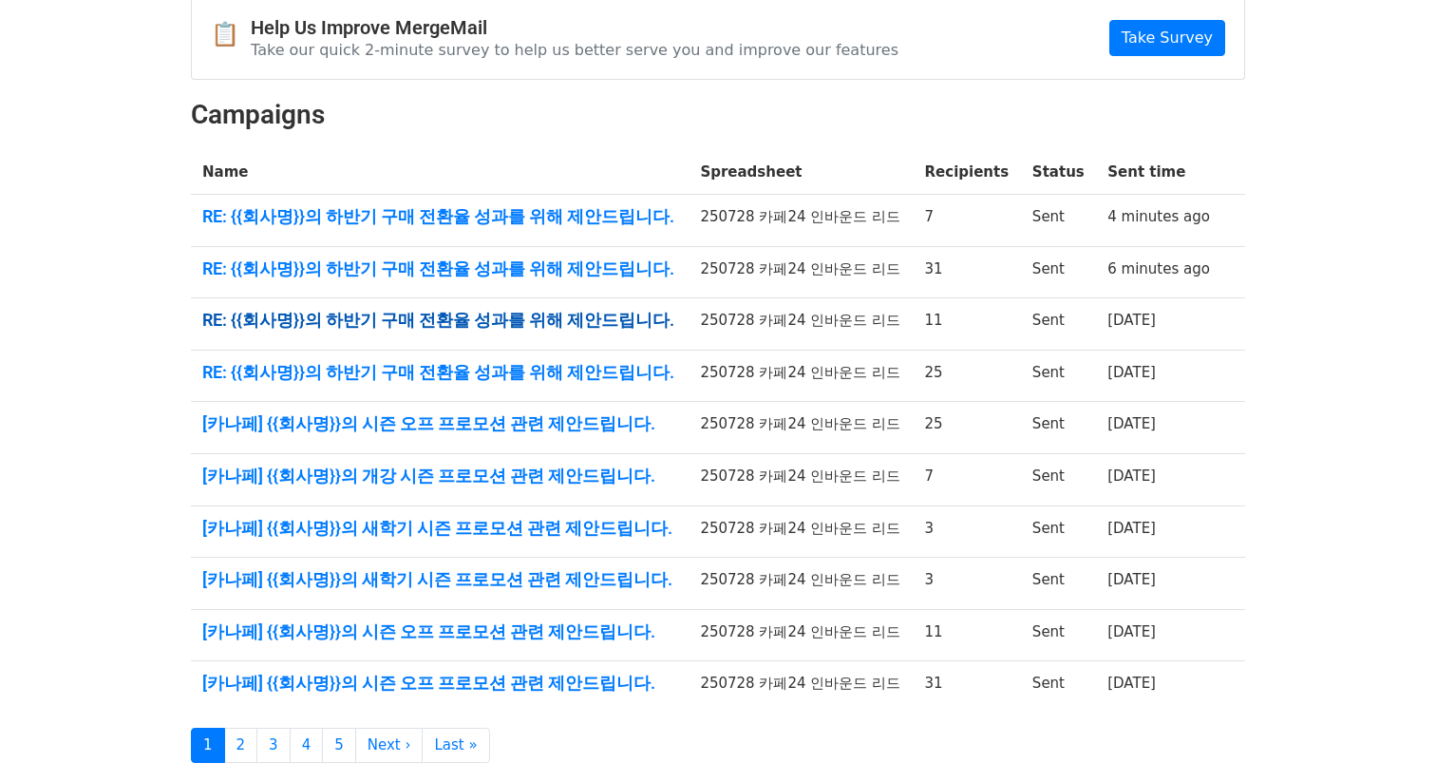
click at [530, 327] on link "RE: {{회사명}}의 하반기 구매 전환율 성과를 위해 제안드립니다." at bounding box center [439, 320] width 475 height 21
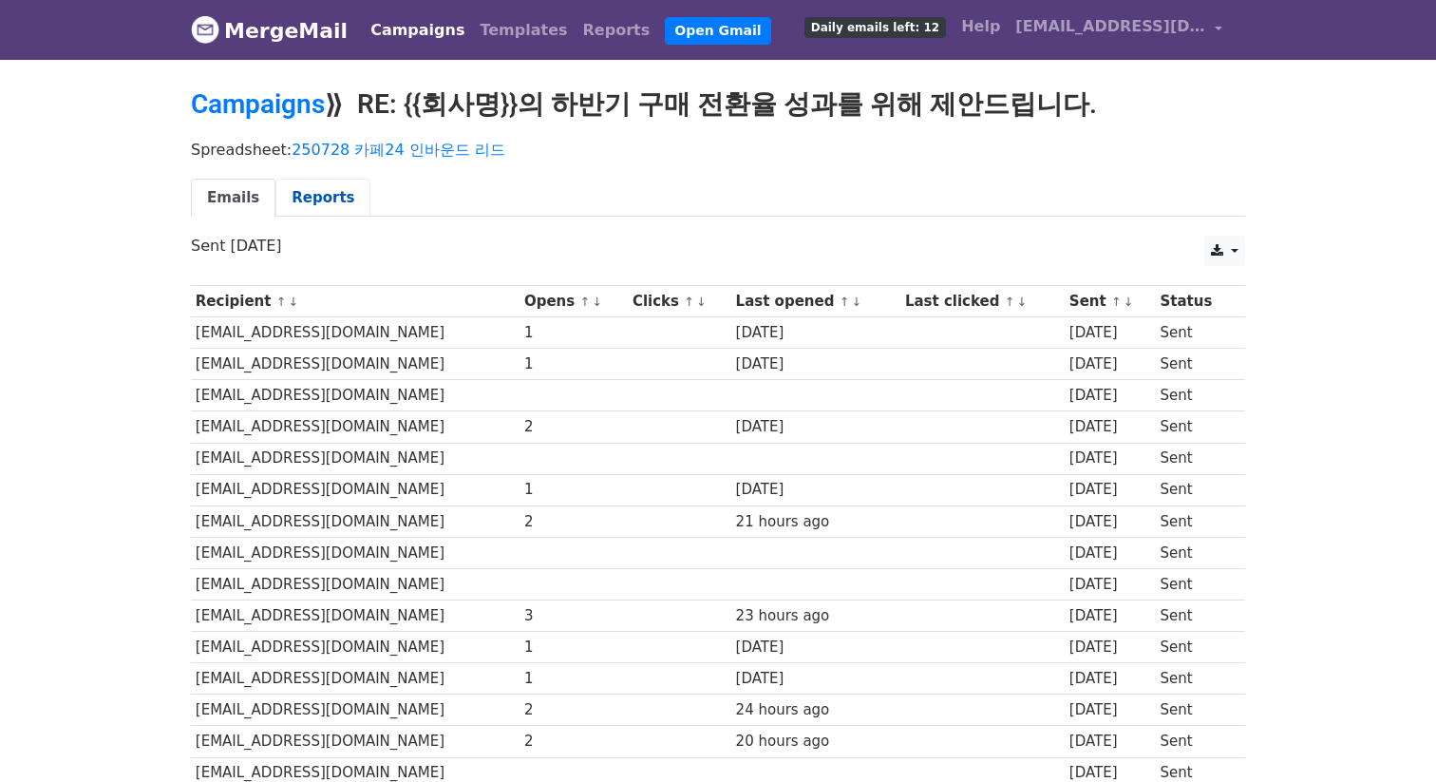
drag, startPoint x: 370, startPoint y: 188, endPoint x: 311, endPoint y: 192, distance: 60.0
click at [334, 190] on ul "Emails Reports" at bounding box center [718, 198] width 1054 height 39
click at [311, 193] on link "Reports" at bounding box center [322, 198] width 95 height 39
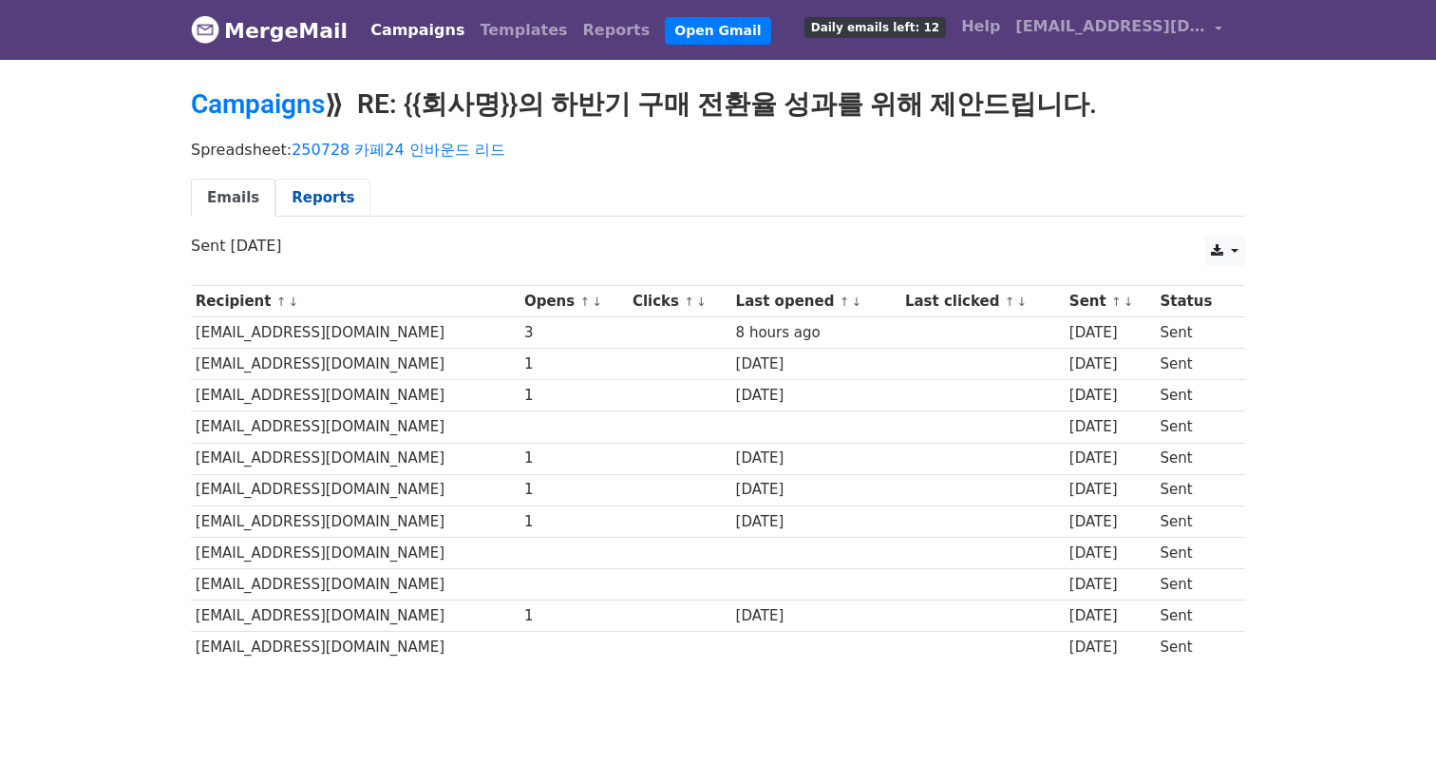
click at [322, 199] on link "Reports" at bounding box center [322, 198] width 95 height 39
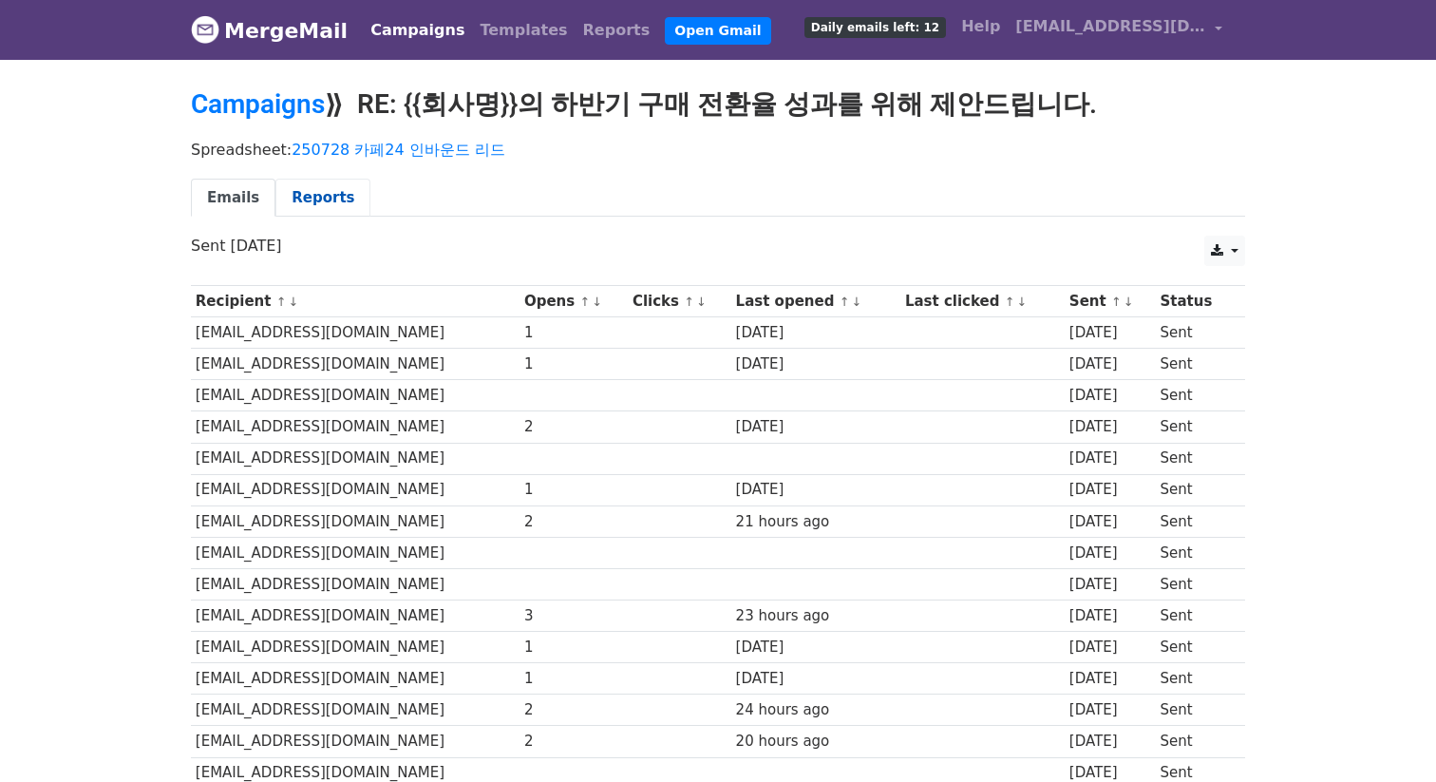
click at [304, 182] on link "Reports" at bounding box center [322, 198] width 95 height 39
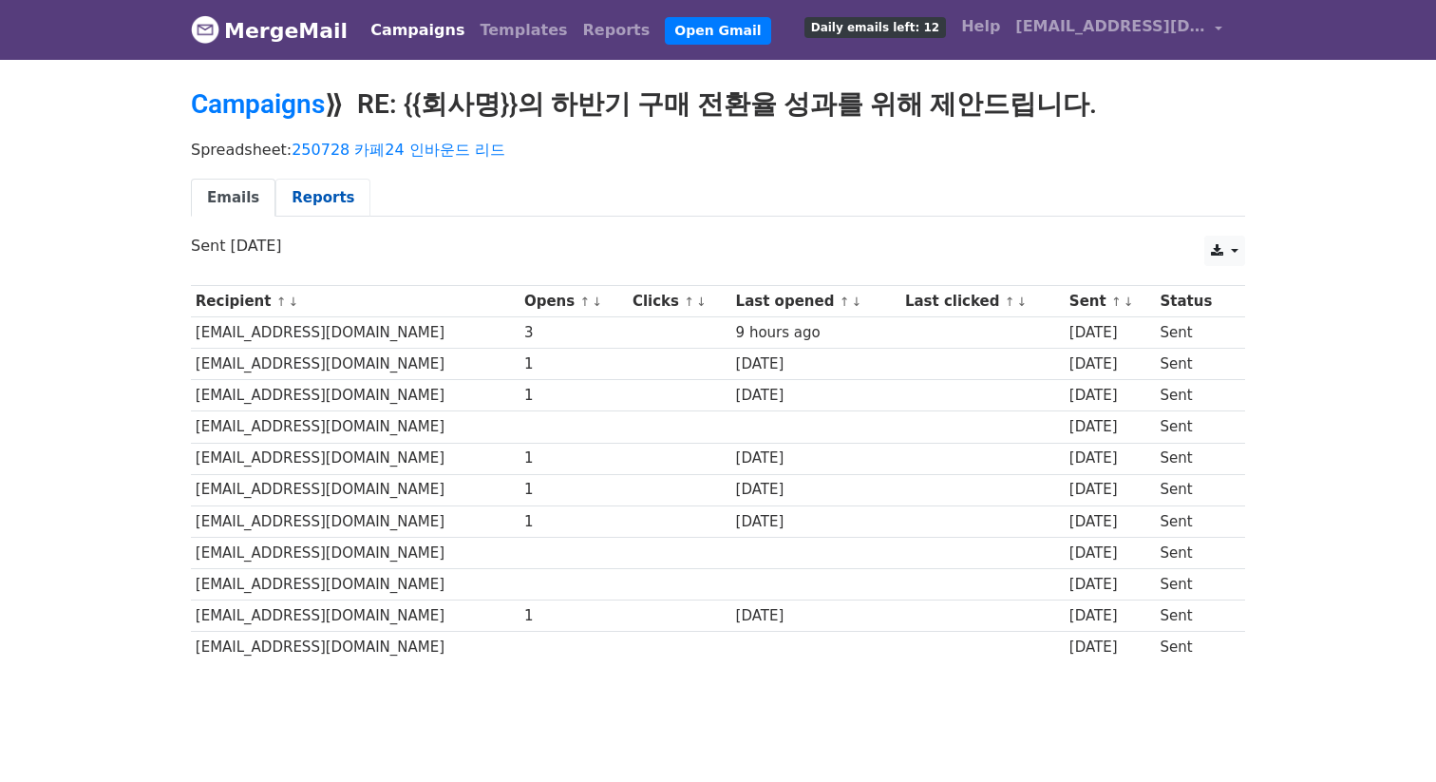
click at [332, 200] on link "Reports" at bounding box center [322, 198] width 95 height 39
